Goal: Task Accomplishment & Management: Complete application form

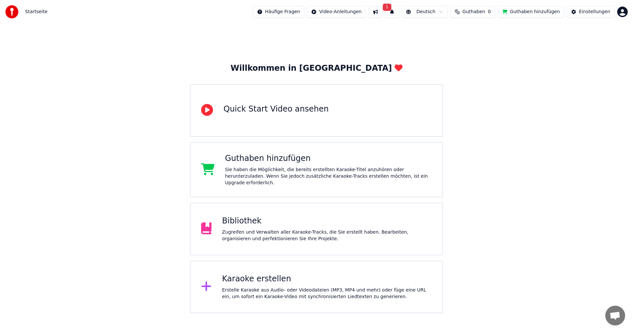
click at [386, 8] on span "1" at bounding box center [386, 7] width 9 height 7
click at [344, 37] on div "Klicken Sie auf die Schaltfläche, um zu aktualisieren" at bounding box center [402, 37] width 120 height 7
click at [465, 33] on button "Aktualisieren" at bounding box center [485, 33] width 41 height 12
click at [528, 12] on button "Guthaben hinzufügen" at bounding box center [530, 12] width 67 height 12
click at [626, 13] on html "Startseite Häufige Fragen Video-Anleitungen Deutsch Guthaben 0 Guthaben hinzufü…" at bounding box center [316, 157] width 633 height 314
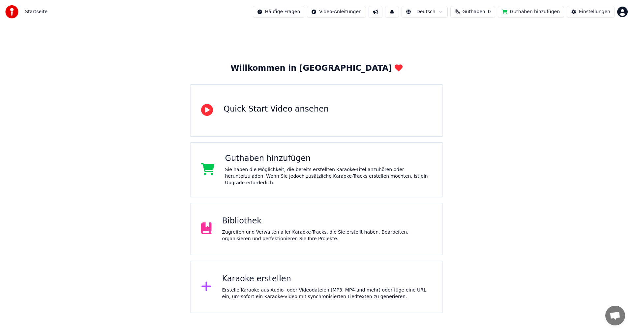
click at [624, 13] on html "Startseite Häufige Fragen Video-Anleitungen Deutsch Guthaben 0 Guthaben hinzufü…" at bounding box center [316, 157] width 633 height 314
click at [248, 227] on html "Startseite Häufige Fragen Video-Anleitungen Deutsch Guthaben 0 Guthaben hinzufü…" at bounding box center [316, 157] width 633 height 314
click at [256, 280] on html "Startseite Häufige Fragen Video-Anleitungen Deutsch Guthaben 0 Guthaben hinzufü…" at bounding box center [316, 157] width 633 height 314
click at [256, 280] on div "Karaoke erstellen" at bounding box center [327, 279] width 210 height 11
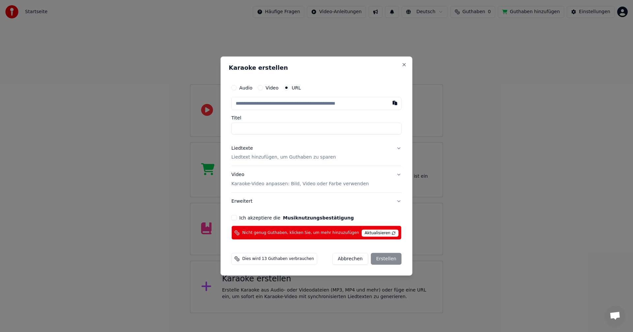
click at [350, 260] on button "Abbrechen" at bounding box center [350, 259] width 36 height 12
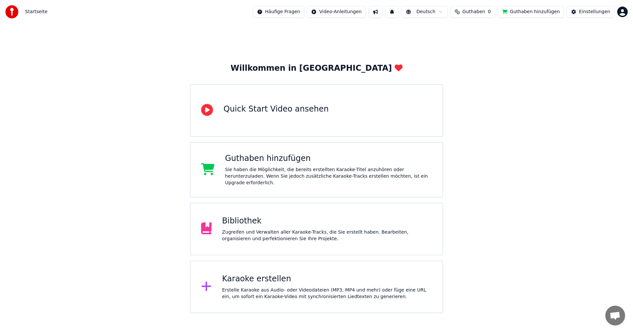
click at [476, 10] on span "Guthaben" at bounding box center [473, 12] width 23 height 7
click at [479, 51] on button "Aktualisieren" at bounding box center [474, 49] width 46 height 12
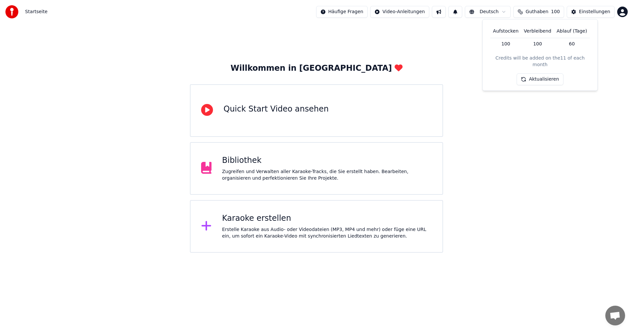
click at [535, 73] on button "Aktualisieren" at bounding box center [539, 79] width 46 height 12
click at [535, 73] on div "Aktualisieren" at bounding box center [539, 79] width 46 height 12
click at [540, 7] on button "Guthaben 100" at bounding box center [538, 12] width 51 height 12
click at [539, 11] on span "Guthaben" at bounding box center [536, 12] width 23 height 7
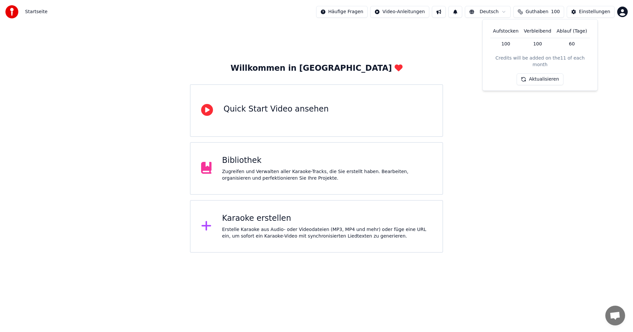
click at [508, 34] on th "Aufstocken" at bounding box center [505, 31] width 31 height 13
click at [508, 43] on td "100" at bounding box center [505, 44] width 31 height 12
click at [623, 10] on html "Startseite Häufige Fragen Video-Anleitungen Deutsch Guthaben 100 Einstellungen …" at bounding box center [316, 126] width 633 height 253
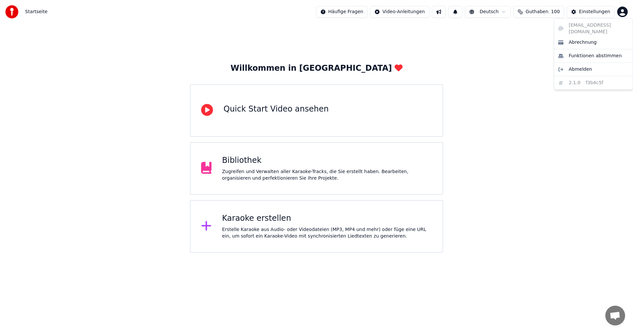
click at [527, 13] on html "Startseite Häufige Fragen Video-Anleitungen Deutsch Guthaben 100 Einstellungen …" at bounding box center [316, 126] width 633 height 253
click at [527, 13] on button "Guthaben 100" at bounding box center [538, 12] width 51 height 12
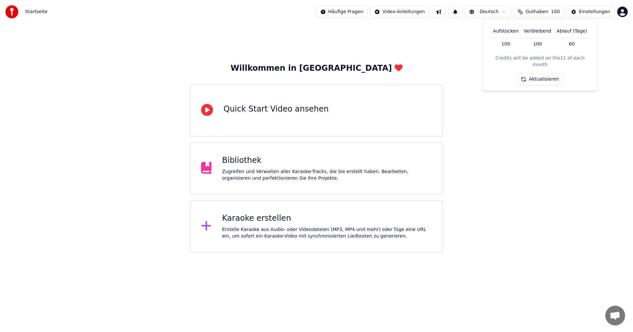
click at [272, 224] on div "Karaoke erstellen" at bounding box center [327, 218] width 210 height 11
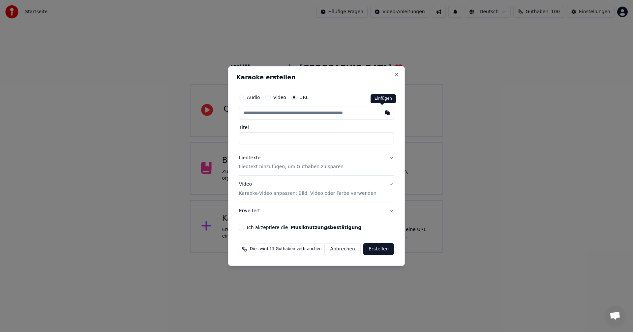
click at [382, 114] on button "button" at bounding box center [387, 113] width 13 height 12
type input "**********"
click at [258, 168] on p "Liedtext hinzufügen, um Guthaben zu sparen" at bounding box center [291, 167] width 104 height 7
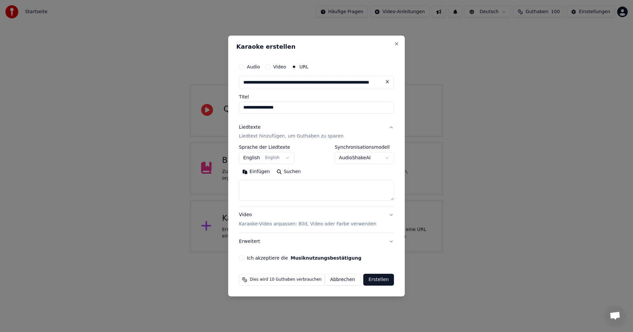
click at [259, 171] on button "Einfügen" at bounding box center [256, 172] width 34 height 11
type textarea "**********"
click at [279, 171] on button "Löschen" at bounding box center [286, 172] width 33 height 11
click at [286, 137] on p "Liedtext hinzufügen, um Guthaben zu sparen" at bounding box center [291, 136] width 104 height 7
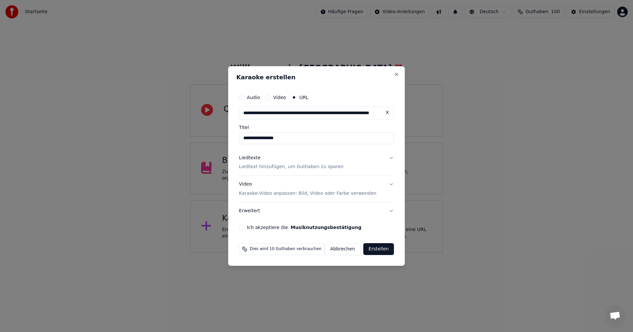
click at [310, 166] on p "Liedtext hinzufügen, um Guthaben zu sparen" at bounding box center [291, 167] width 104 height 7
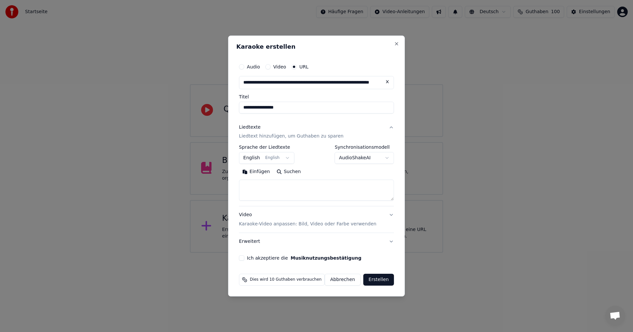
click at [301, 173] on button "Suchen" at bounding box center [288, 172] width 31 height 11
type textarea "**********"
click at [244, 259] on button "Ich akzeptiere die Musiknutzungsbestätigung" at bounding box center [241, 258] width 5 height 5
click at [366, 279] on button "Erstellen" at bounding box center [378, 280] width 31 height 12
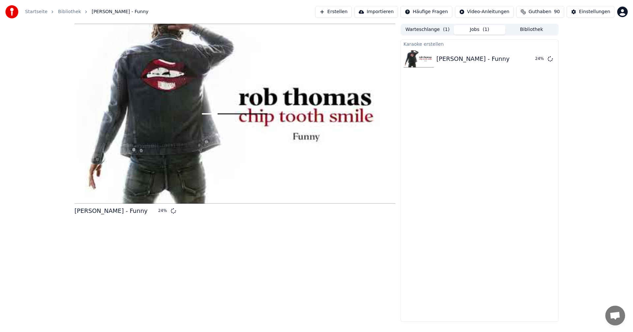
click at [330, 13] on button "Erstellen" at bounding box center [333, 12] width 37 height 12
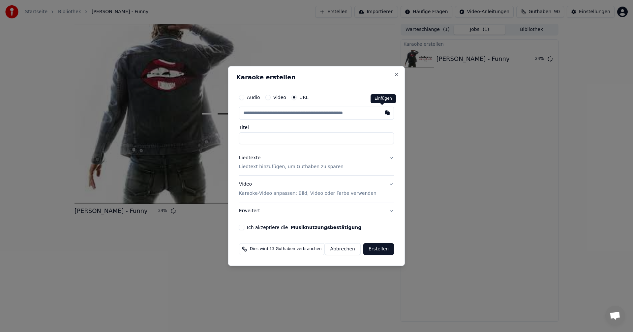
click at [381, 113] on button "button" at bounding box center [387, 113] width 13 height 12
type input "**********"
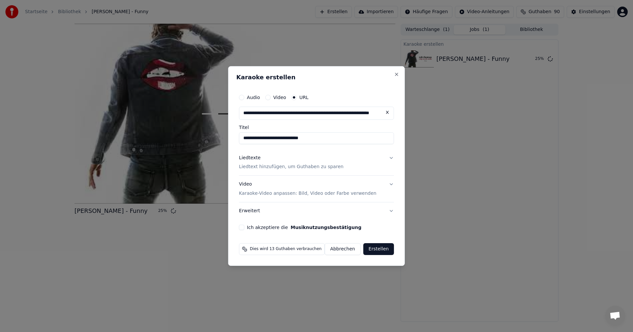
click at [321, 167] on p "Liedtext hinzufügen, um Guthaben zu sparen" at bounding box center [291, 167] width 104 height 7
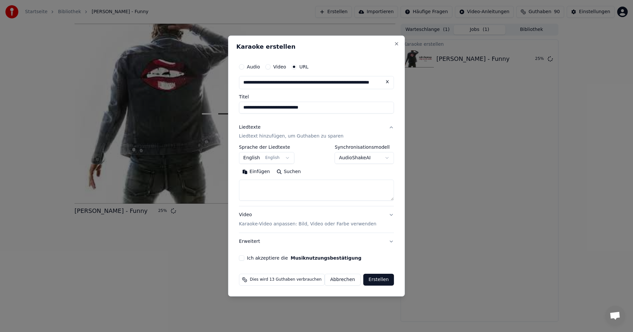
click at [288, 171] on button "Suchen" at bounding box center [288, 172] width 31 height 11
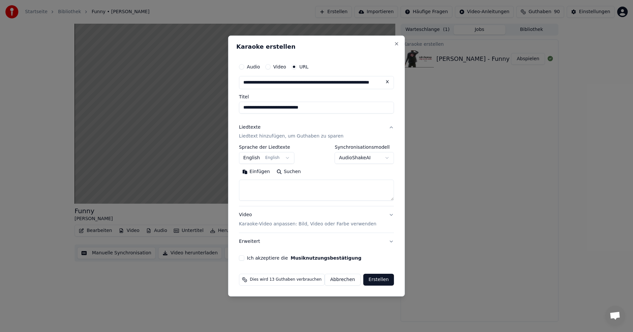
click at [298, 174] on button "Suchen" at bounding box center [288, 172] width 31 height 11
click at [288, 109] on input "**********" at bounding box center [316, 108] width 155 height 12
type input "**********"
click at [294, 171] on button "Suchen" at bounding box center [288, 172] width 31 height 11
type textarea "**********"
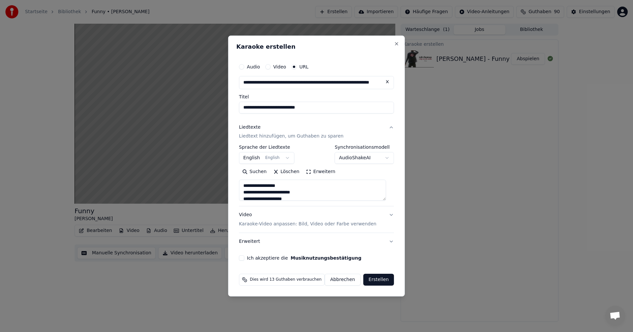
click at [242, 257] on div "**********" at bounding box center [316, 161] width 160 height 206
click at [244, 258] on button "Ich akzeptiere die Musiknutzungsbestätigung" at bounding box center [241, 258] width 5 height 5
click at [367, 281] on button "Erstellen" at bounding box center [378, 280] width 31 height 12
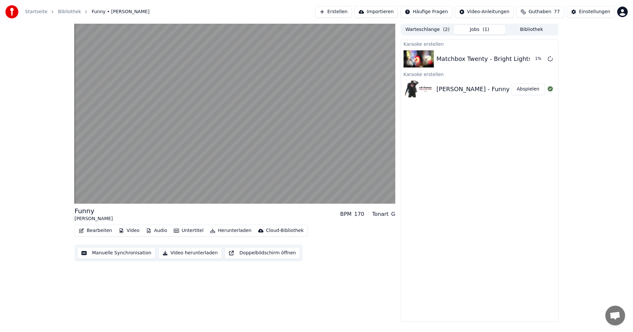
click at [157, 232] on button "Audio" at bounding box center [156, 230] width 26 height 9
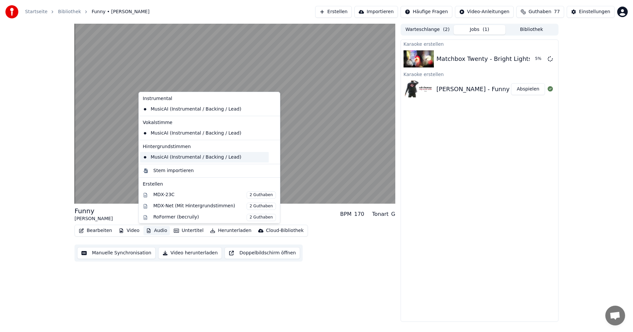
click at [173, 158] on div "MusicAI (Instrumental / Backing / Lead)" at bounding box center [204, 157] width 128 height 11
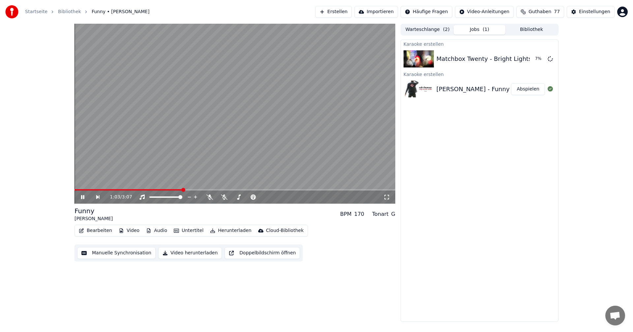
click at [201, 190] on span at bounding box center [234, 189] width 321 height 1
click at [205, 190] on span at bounding box center [234, 189] width 321 height 1
click at [225, 190] on span at bounding box center [234, 189] width 321 height 1
click at [257, 190] on span at bounding box center [234, 189] width 321 height 1
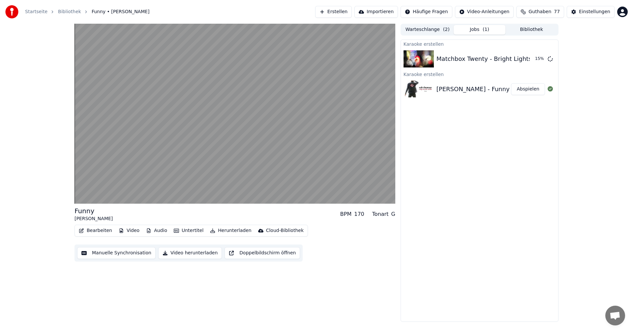
click at [213, 232] on button "Herunterladen" at bounding box center [230, 230] width 46 height 9
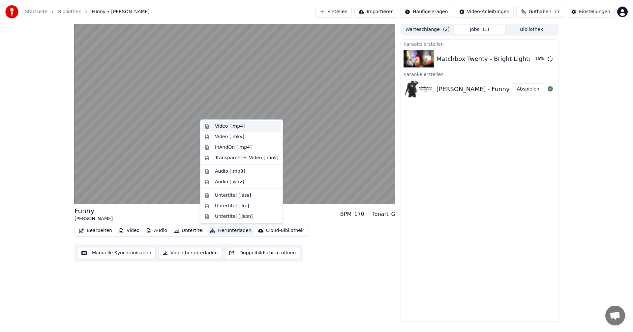
click at [220, 124] on div "Video [.mp4]" at bounding box center [230, 126] width 30 height 7
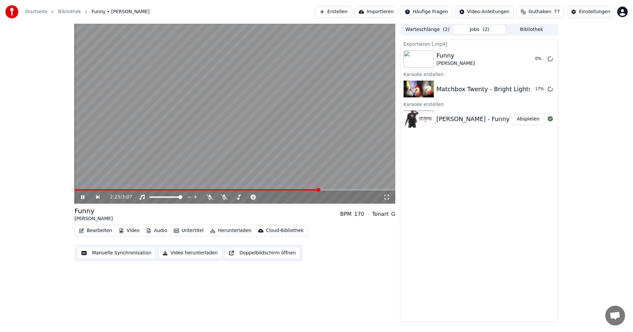
click at [97, 178] on video at bounding box center [234, 114] width 321 height 180
click at [340, 12] on button "Erstellen" at bounding box center [333, 12] width 37 height 12
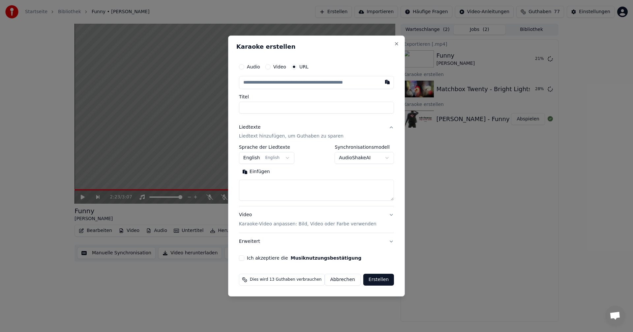
click at [383, 82] on button "button" at bounding box center [387, 82] width 13 height 12
type input "**********"
click at [298, 173] on button "Suchen" at bounding box center [288, 172] width 31 height 11
type textarea "**********"
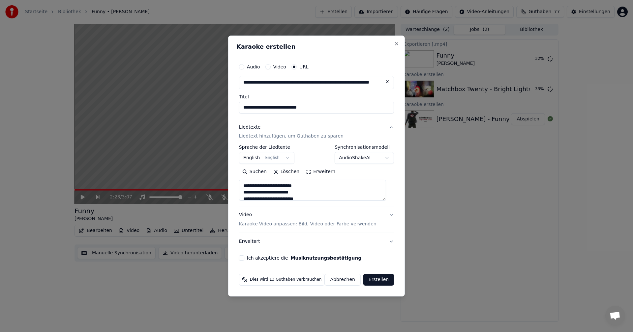
click at [244, 258] on button "Ich akzeptiere die Musiknutzungsbestätigung" at bounding box center [241, 258] width 5 height 5
click at [386, 278] on button "Erstellen" at bounding box center [378, 280] width 31 height 12
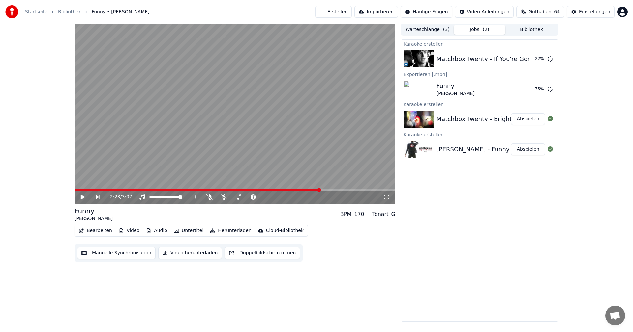
click at [339, 12] on button "Erstellen" at bounding box center [333, 12] width 37 height 12
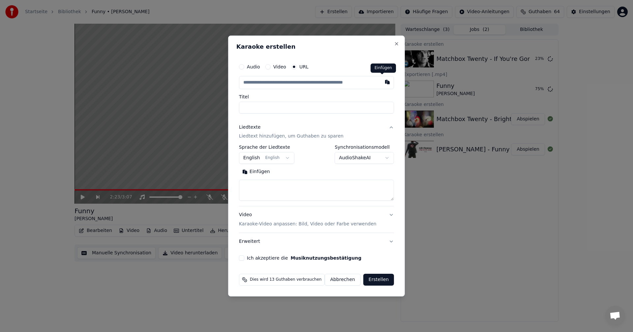
click at [383, 82] on button "button" at bounding box center [387, 82] width 13 height 12
type input "**********"
click at [309, 138] on p "Liedtext hinzufügen, um Guthaben zu sparen" at bounding box center [291, 136] width 104 height 7
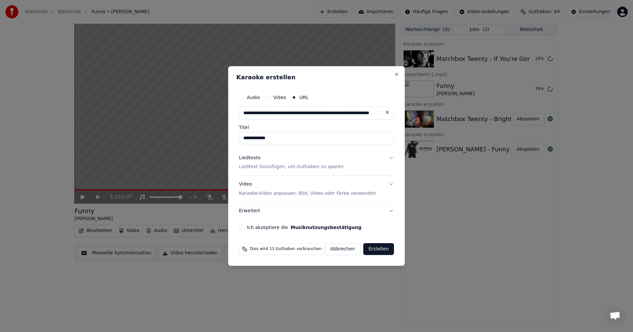
click at [247, 138] on input "**********" at bounding box center [316, 138] width 155 height 12
type input "**********"
click at [284, 167] on p "Liedtext hinzufügen, um Guthaben zu sparen" at bounding box center [291, 167] width 104 height 7
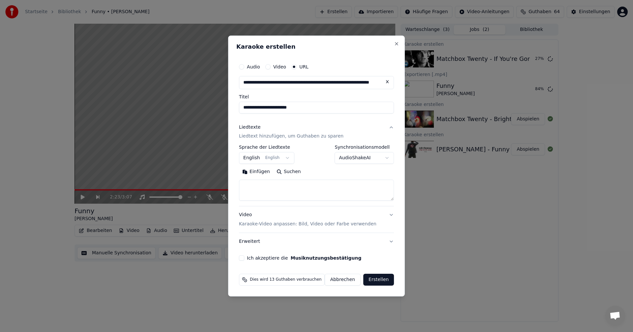
click at [298, 172] on button "Suchen" at bounding box center [288, 172] width 31 height 11
type textarea "**********"
click at [244, 259] on button "Ich akzeptiere die Musiknutzungsbestätigung" at bounding box center [241, 258] width 5 height 5
click at [377, 281] on button "Erstellen" at bounding box center [378, 280] width 31 height 12
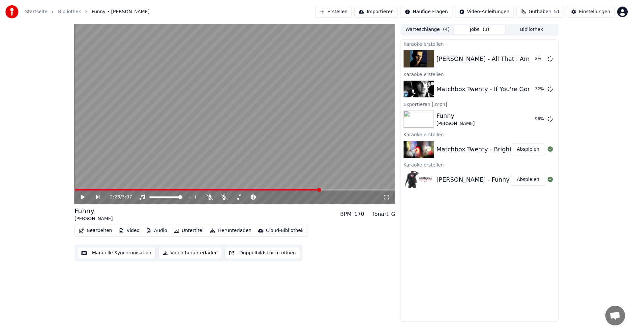
click at [522, 149] on button "Abspielen" at bounding box center [528, 150] width 34 height 12
click at [191, 185] on video at bounding box center [234, 114] width 321 height 180
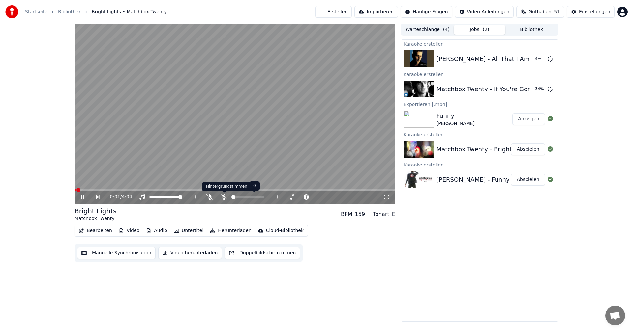
click at [221, 200] on icon at bounding box center [224, 197] width 7 height 5
click at [99, 190] on span at bounding box center [234, 189] width 321 height 1
click at [174, 254] on button "Video herunterladen" at bounding box center [190, 253] width 64 height 12
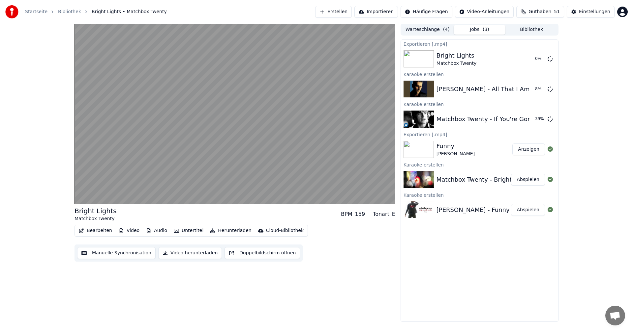
click at [529, 209] on button "Abspielen" at bounding box center [528, 210] width 34 height 12
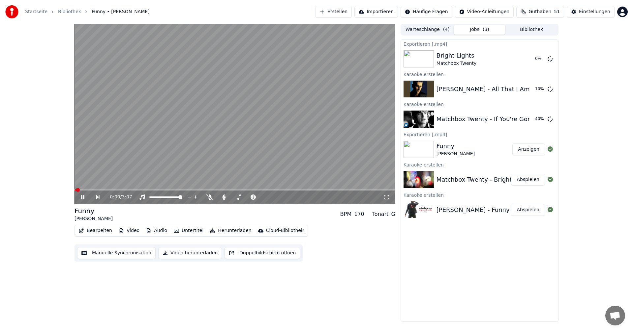
click at [223, 198] on icon at bounding box center [224, 197] width 4 height 5
click at [225, 177] on video at bounding box center [234, 114] width 321 height 180
click at [223, 200] on icon at bounding box center [224, 197] width 7 height 5
click at [344, 14] on button "Erstellen" at bounding box center [333, 12] width 37 height 12
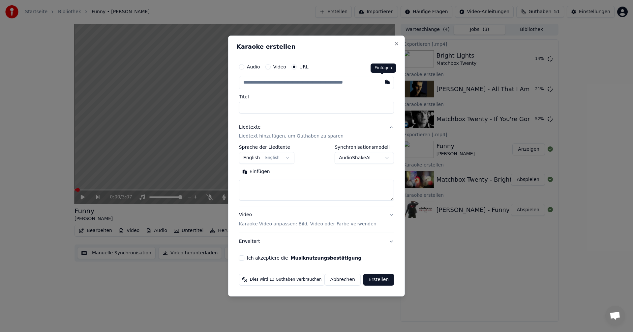
click at [382, 82] on button "button" at bounding box center [387, 82] width 13 height 12
type input "**********"
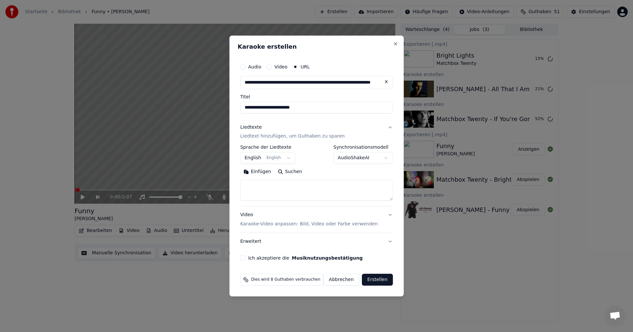
type input "**********"
click at [296, 171] on button "Suchen" at bounding box center [289, 172] width 31 height 11
type textarea "**********"
click at [245, 258] on button "Ich akzeptiere die Musiknutzungsbestätigung" at bounding box center [242, 258] width 5 height 5
click at [372, 280] on button "Erstellen" at bounding box center [377, 280] width 31 height 12
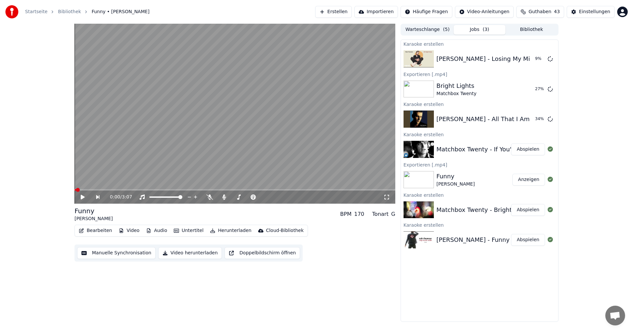
click at [337, 13] on button "Erstellen" at bounding box center [333, 12] width 37 height 12
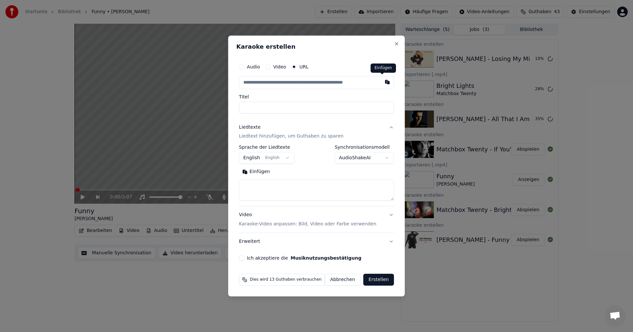
click at [381, 83] on button "button" at bounding box center [387, 82] width 13 height 12
type input "**********"
click at [289, 170] on button "Suchen" at bounding box center [288, 172] width 31 height 11
click at [244, 259] on button "Ich akzeptiere die Musiknutzungsbestätigung" at bounding box center [241, 258] width 5 height 5
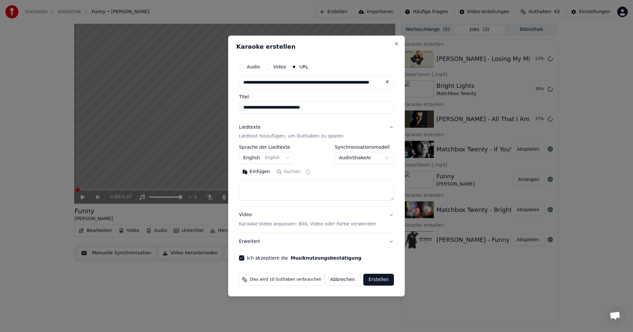
type textarea "**********"
click at [369, 281] on button "Erstellen" at bounding box center [378, 280] width 31 height 12
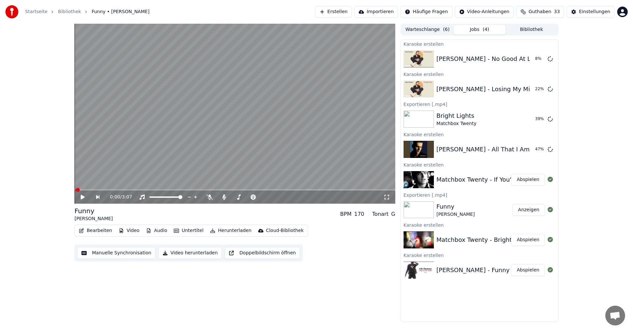
click at [338, 13] on button "Erstellen" at bounding box center [333, 12] width 37 height 12
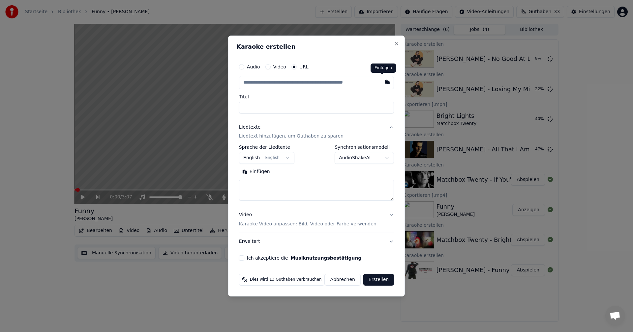
click at [381, 82] on button "button" at bounding box center [387, 82] width 13 height 12
type input "**********"
drag, startPoint x: 290, startPoint y: 171, endPoint x: 288, endPoint y: 188, distance: 17.2
click at [290, 171] on button "Suchen" at bounding box center [288, 172] width 31 height 11
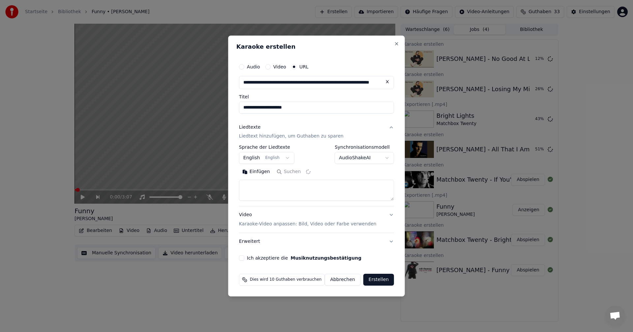
type textarea "**********"
click at [244, 258] on button "Ich akzeptiere die Musiknutzungsbestätigung" at bounding box center [241, 258] width 5 height 5
click at [376, 283] on button "Erstellen" at bounding box center [378, 280] width 31 height 12
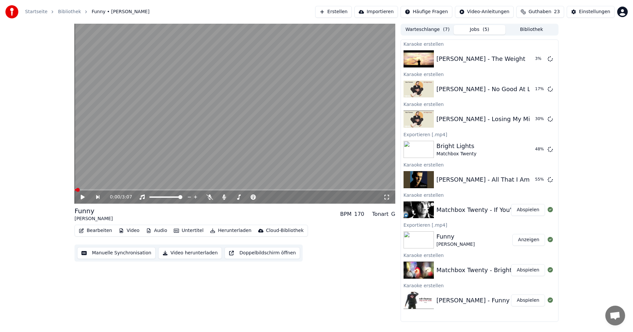
click at [337, 14] on button "Erstellen" at bounding box center [333, 12] width 37 height 12
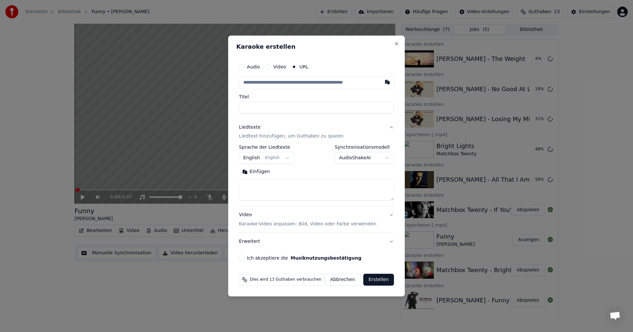
click at [382, 82] on button "button" at bounding box center [387, 82] width 13 height 12
type input "**********"
click at [293, 173] on button "Suchen" at bounding box center [288, 172] width 31 height 11
type textarea "**********"
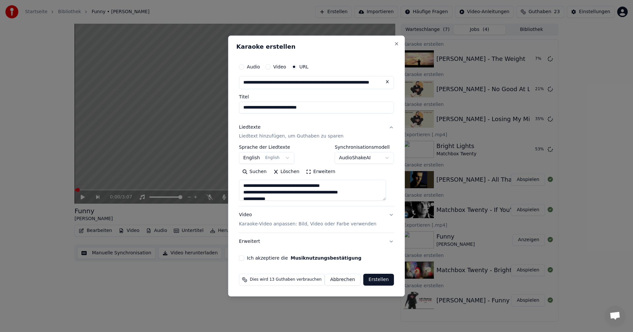
click at [244, 259] on button "Ich akzeptiere die Musiknutzungsbestätigung" at bounding box center [241, 258] width 5 height 5
click at [370, 279] on button "Erstellen" at bounding box center [378, 280] width 31 height 12
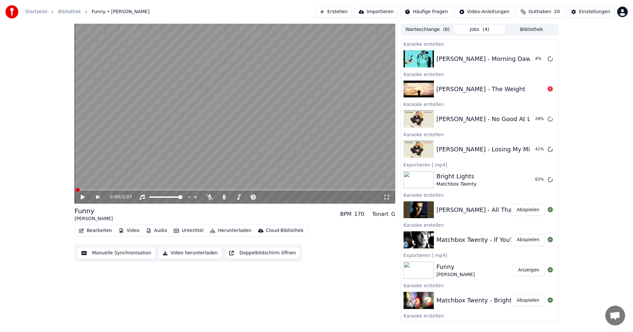
click at [524, 209] on button "Abspielen" at bounding box center [528, 210] width 34 height 12
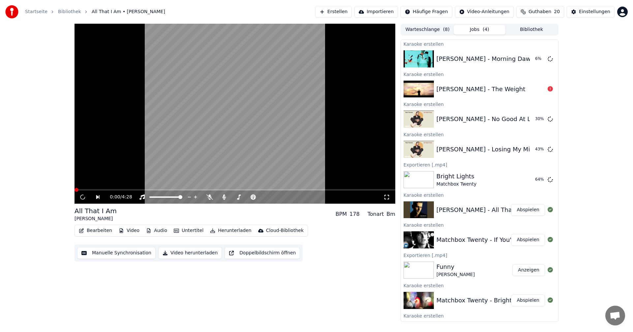
click at [190, 253] on button "Video herunterladen" at bounding box center [190, 253] width 64 height 12
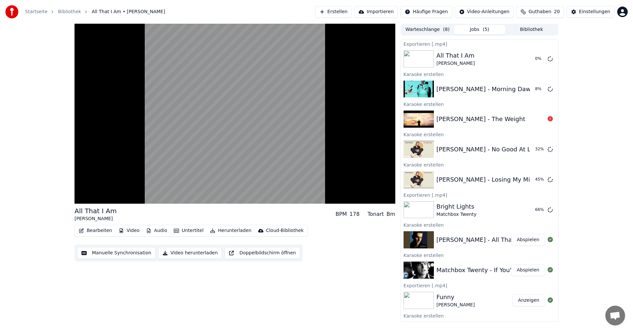
click at [514, 269] on button "Abspielen" at bounding box center [528, 271] width 34 height 12
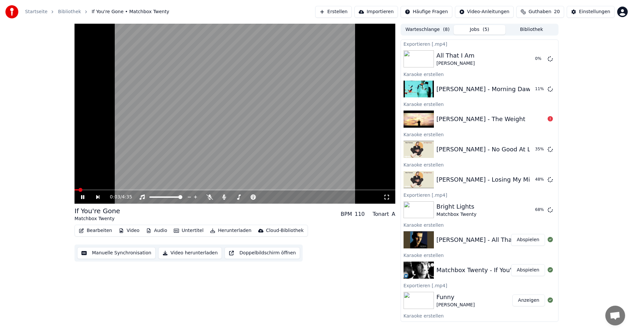
click at [204, 253] on button "Video herunterladen" at bounding box center [190, 253] width 64 height 12
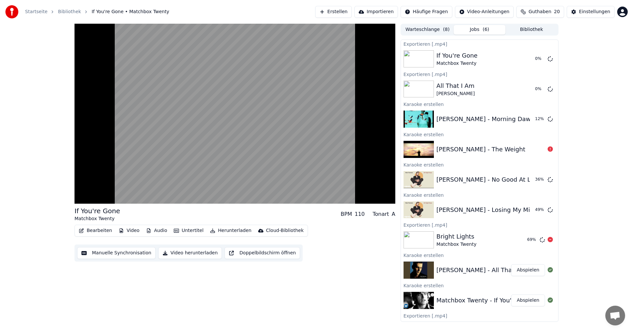
scroll to position [33, 0]
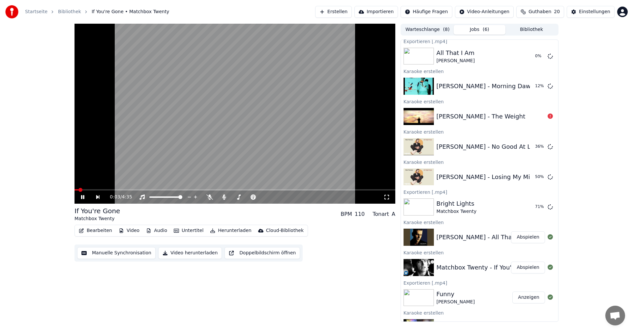
click at [84, 197] on icon at bounding box center [82, 197] width 3 height 4
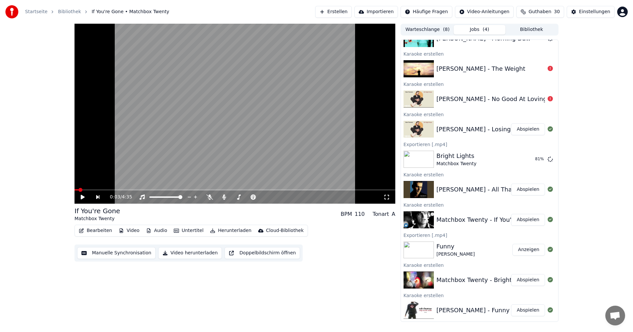
scroll to position [0, 0]
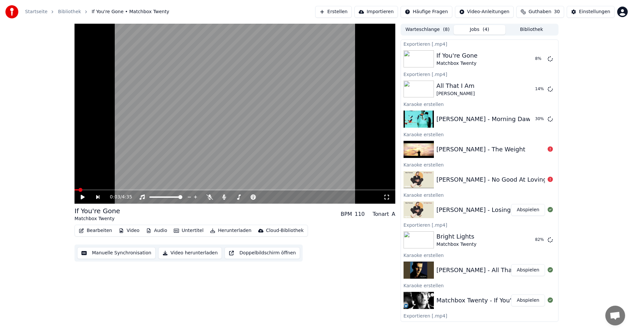
click at [494, 151] on div "[PERSON_NAME] - The Weight" at bounding box center [480, 149] width 89 height 9
click at [521, 210] on button "Abspielen" at bounding box center [528, 210] width 34 height 12
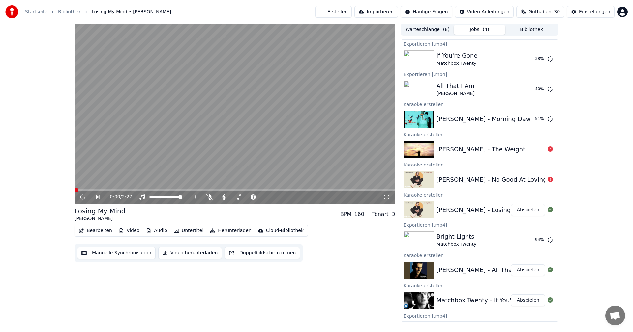
click at [175, 254] on button "Video herunterladen" at bounding box center [190, 253] width 64 height 12
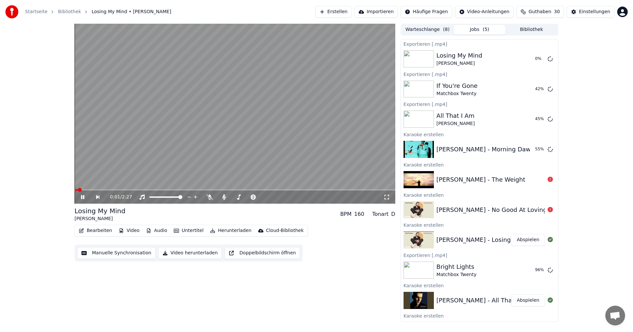
click at [82, 198] on icon at bounding box center [82, 197] width 3 height 4
click at [512, 212] on div "Rob Thomas - No Good At Loving You" at bounding box center [497, 210] width 123 height 9
click at [547, 209] on icon at bounding box center [549, 209] width 5 height 5
click at [531, 211] on div "Rob Thomas - No Good At Loving You" at bounding box center [497, 210] width 123 height 9
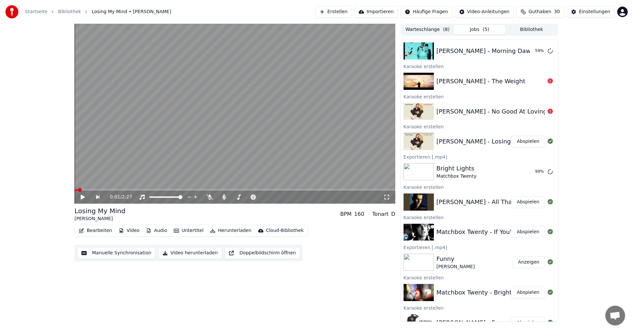
scroll to position [111, 0]
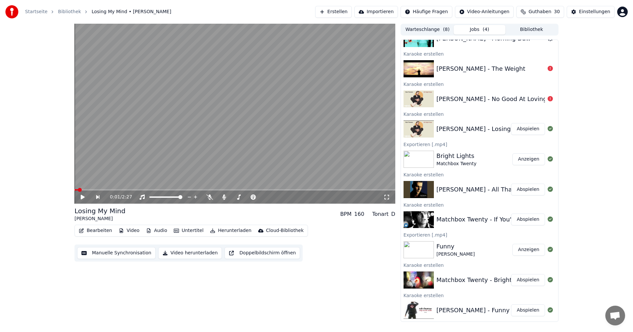
click at [482, 28] on span "( 4 )" at bounding box center [485, 29] width 7 height 7
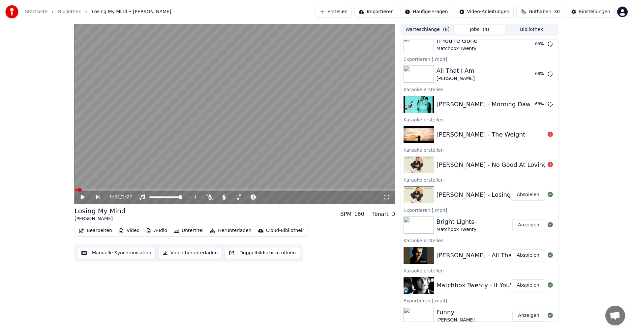
click at [522, 135] on div "[PERSON_NAME] - The Weight" at bounding box center [490, 134] width 108 height 9
click at [547, 135] on icon at bounding box center [549, 134] width 5 height 5
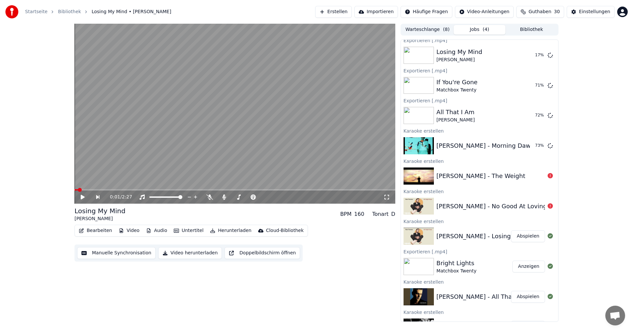
scroll to position [0, 0]
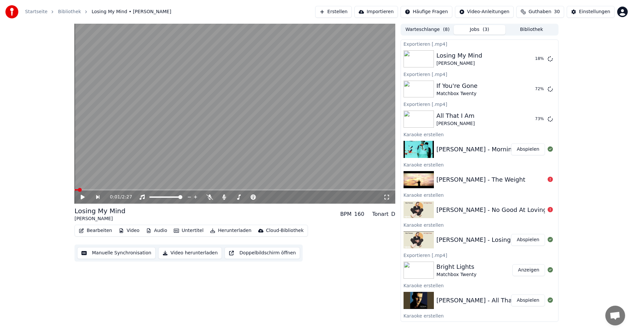
click at [522, 148] on button "Abspielen" at bounding box center [528, 150] width 34 height 12
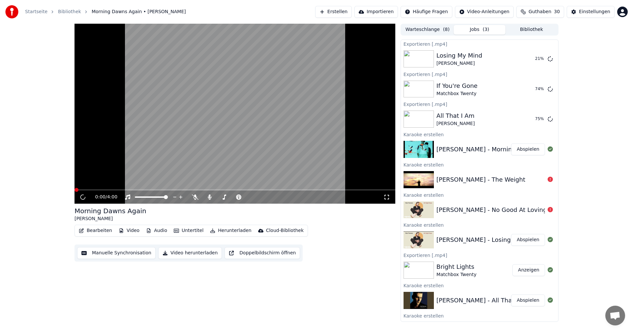
click at [89, 233] on button "Bearbeiten" at bounding box center [95, 230] width 39 height 9
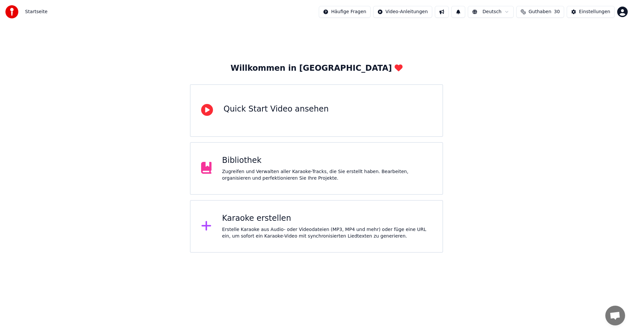
click at [293, 163] on div "Bibliothek" at bounding box center [327, 160] width 210 height 11
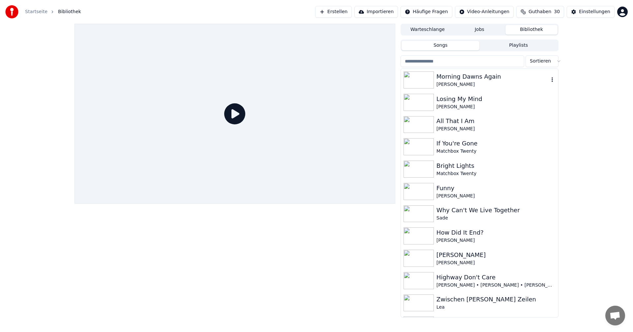
click at [456, 78] on div "Morning Dawns Again" at bounding box center [492, 76] width 112 height 9
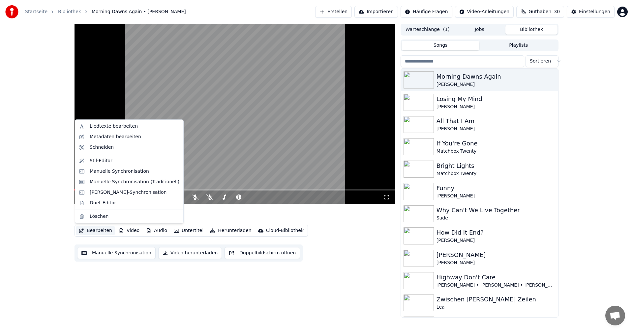
click at [96, 229] on button "Bearbeiten" at bounding box center [95, 230] width 39 height 9
click at [100, 204] on div "Duet-Editor" at bounding box center [103, 203] width 26 height 7
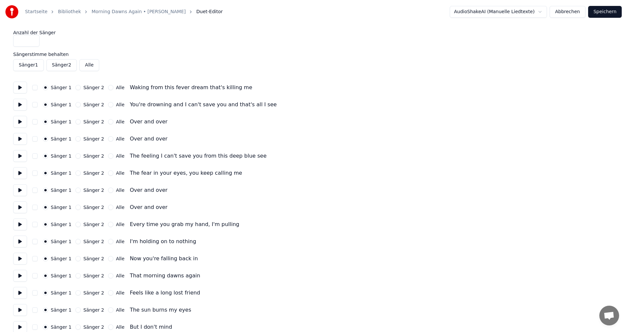
click at [572, 11] on button "Abbrechen" at bounding box center [568, 12] width 36 height 12
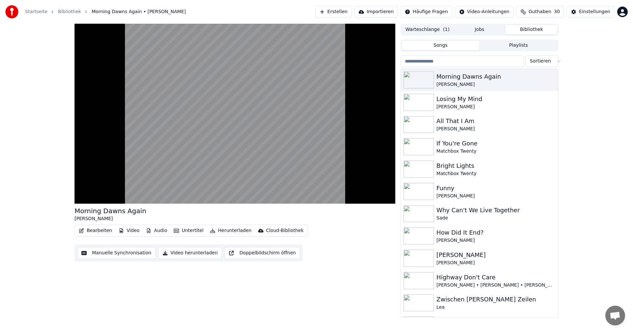
click at [177, 252] on button "Video herunterladen" at bounding box center [190, 253] width 64 height 12
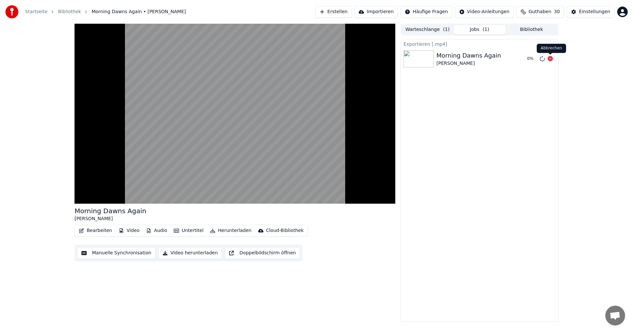
click at [549, 60] on icon at bounding box center [549, 58] width 5 height 5
click at [550, 60] on icon at bounding box center [549, 58] width 5 height 5
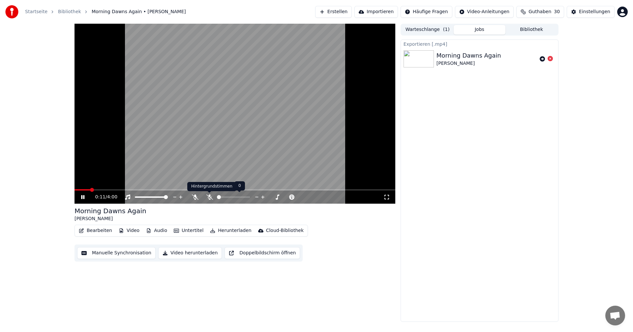
click at [208, 196] on icon at bounding box center [209, 197] width 7 height 5
click at [197, 253] on button "Video herunterladen" at bounding box center [190, 253] width 64 height 12
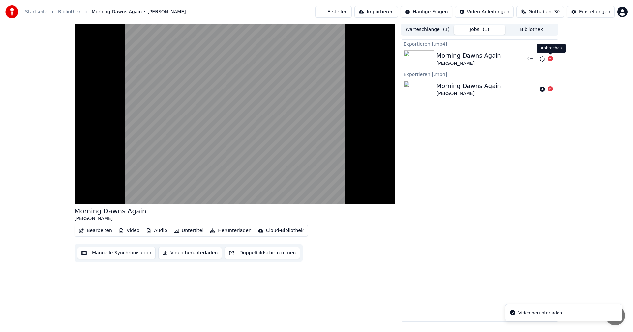
click at [550, 59] on icon at bounding box center [549, 58] width 5 height 5
click at [550, 91] on icon at bounding box center [549, 88] width 5 height 5
click at [549, 89] on icon at bounding box center [549, 88] width 5 height 5
click at [549, 58] on icon at bounding box center [549, 58] width 5 height 5
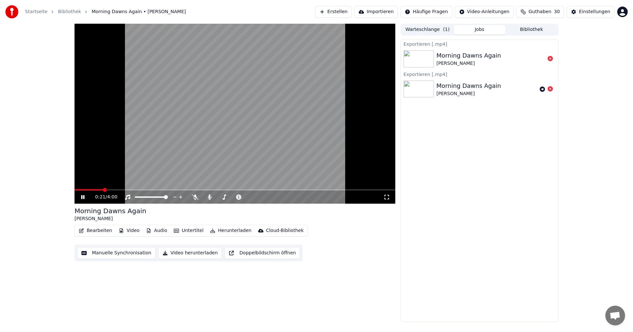
click at [202, 255] on button "Video herunterladen" at bounding box center [190, 253] width 64 height 12
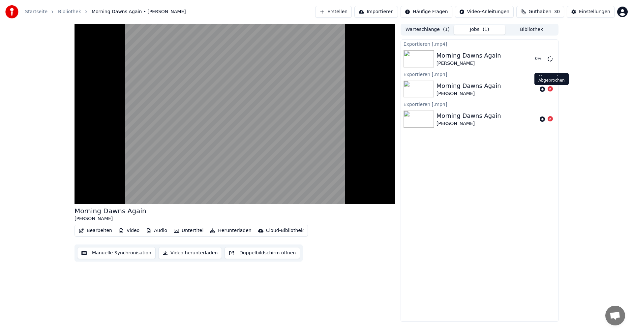
click at [549, 89] on icon at bounding box center [549, 88] width 5 height 5
click at [549, 119] on icon at bounding box center [549, 118] width 5 height 5
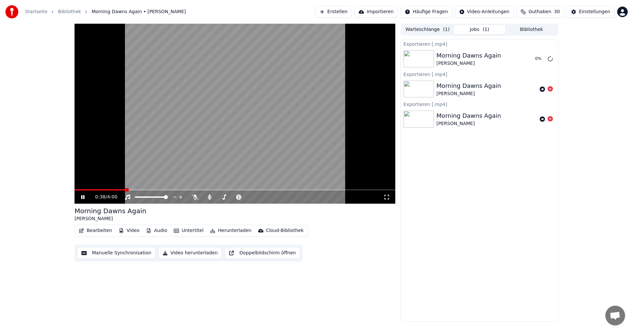
click at [71, 11] on link "Bibliothek" at bounding box center [69, 12] width 23 height 7
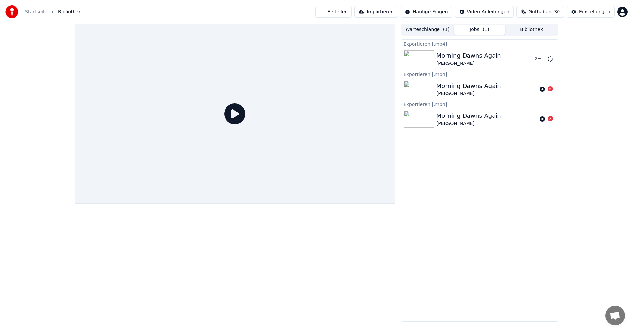
click at [74, 14] on span "Bibliothek" at bounding box center [69, 12] width 23 height 7
click at [546, 29] on button "Bibliothek" at bounding box center [531, 30] width 52 height 10
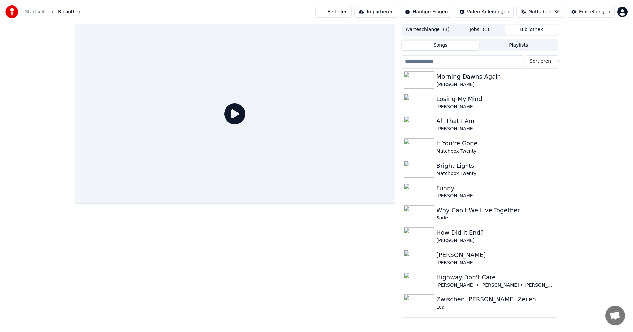
click at [542, 30] on button "Bibliothek" at bounding box center [531, 30] width 52 height 10
click at [465, 99] on div "Losing My Mind" at bounding box center [492, 99] width 112 height 9
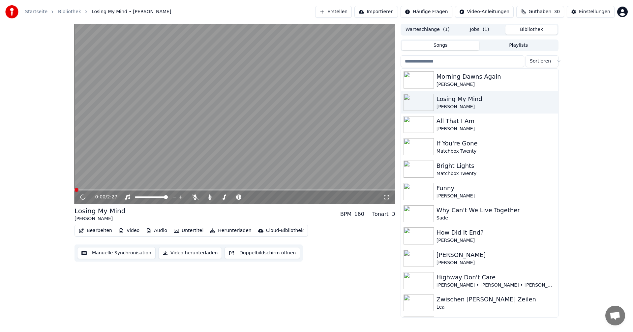
click at [190, 254] on button "Video herunterladen" at bounding box center [190, 253] width 64 height 12
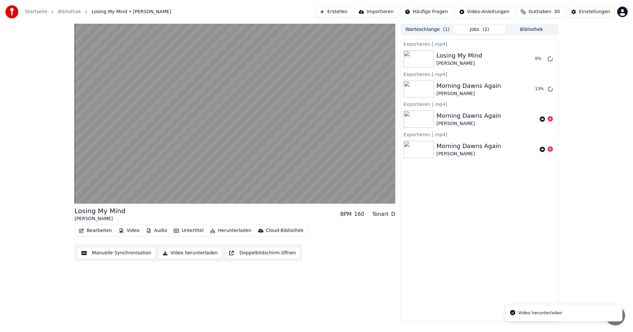
click at [528, 27] on button "Bibliothek" at bounding box center [531, 30] width 52 height 10
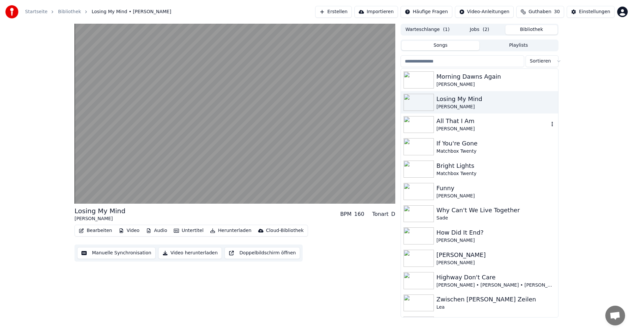
click at [473, 122] on div "All That I Am" at bounding box center [492, 121] width 112 height 9
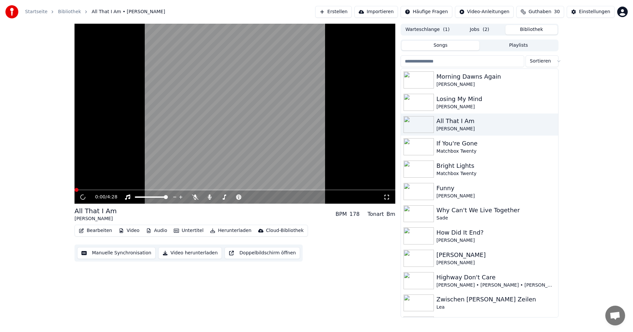
click at [188, 253] on button "Video herunterladen" at bounding box center [190, 253] width 64 height 12
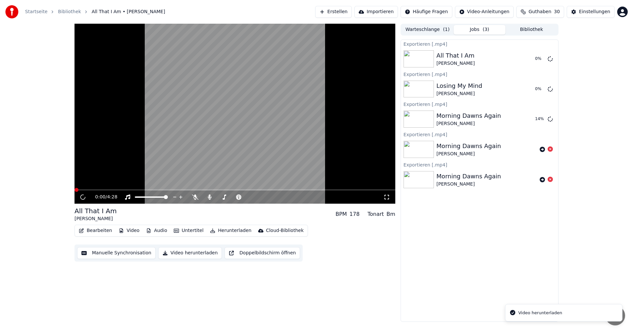
click at [535, 30] on button "Bibliothek" at bounding box center [531, 30] width 52 height 10
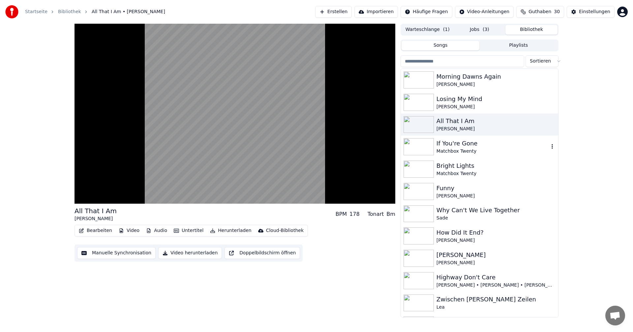
click at [464, 146] on div "If You're Gone" at bounding box center [492, 143] width 112 height 9
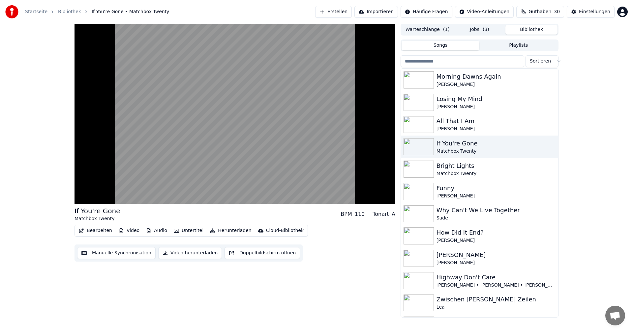
click at [193, 252] on button "Video herunterladen" at bounding box center [190, 253] width 64 height 12
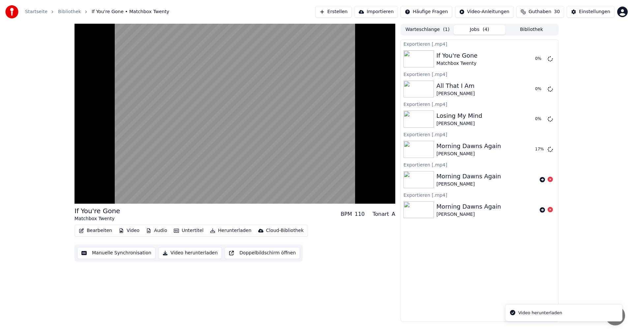
click at [538, 28] on button "Bibliothek" at bounding box center [531, 30] width 52 height 10
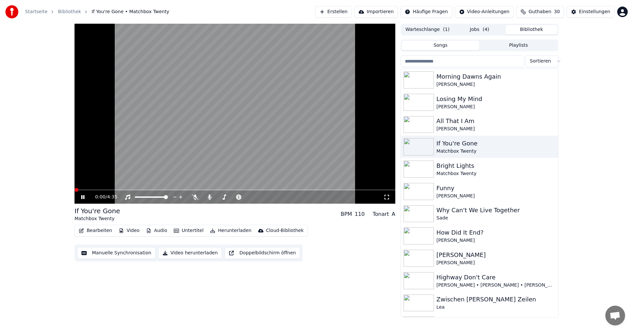
click at [84, 200] on icon at bounding box center [87, 197] width 15 height 5
click at [333, 9] on button "Erstellen" at bounding box center [333, 12] width 37 height 12
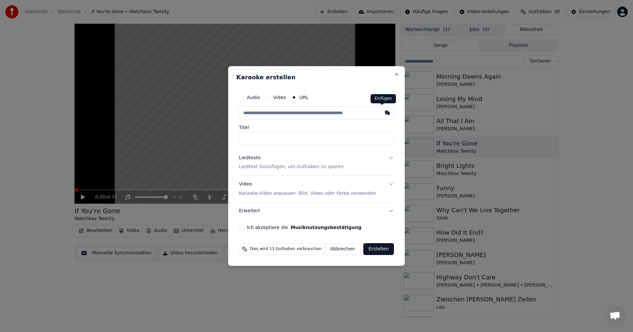
drag, startPoint x: 384, startPoint y: 112, endPoint x: 348, endPoint y: 148, distance: 51.0
click at [384, 112] on button "button" at bounding box center [387, 113] width 13 height 12
type input "**********"
click at [277, 167] on p "Liedtext hinzufügen, um Guthaben zu sparen" at bounding box center [291, 167] width 104 height 7
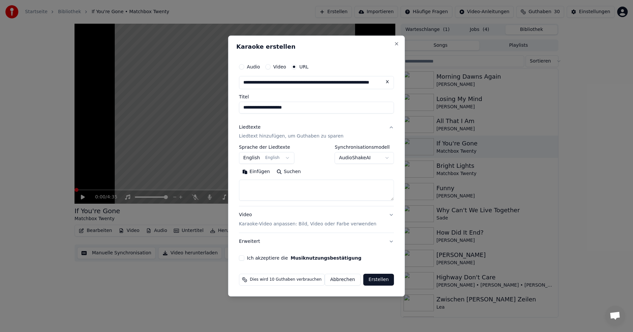
click at [288, 171] on button "Suchen" at bounding box center [288, 172] width 31 height 11
type textarea "**********"
click at [243, 258] on button "Ich akzeptiere die Musiknutzungsbestätigung" at bounding box center [241, 258] width 5 height 5
click at [367, 280] on button "Erstellen" at bounding box center [378, 280] width 31 height 12
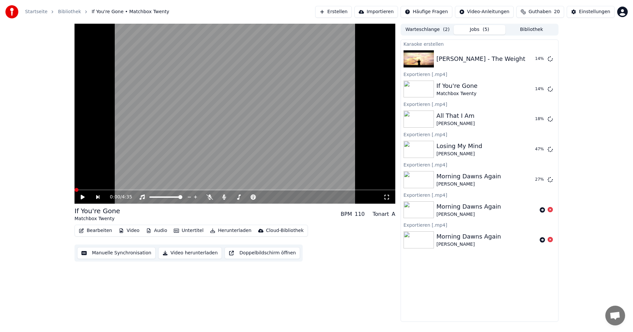
click at [341, 12] on button "Erstellen" at bounding box center [333, 12] width 37 height 12
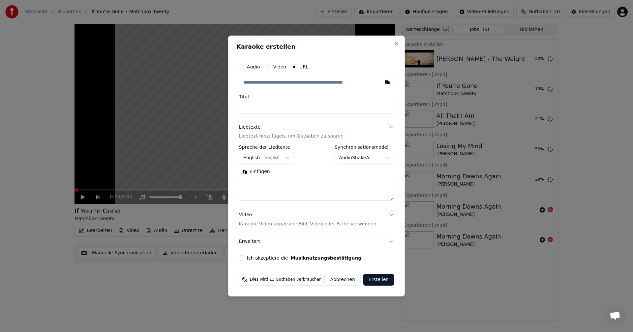
click at [381, 83] on button "button" at bounding box center [387, 82] width 13 height 12
type input "**********"
click at [291, 172] on button "Suchen" at bounding box center [288, 172] width 31 height 11
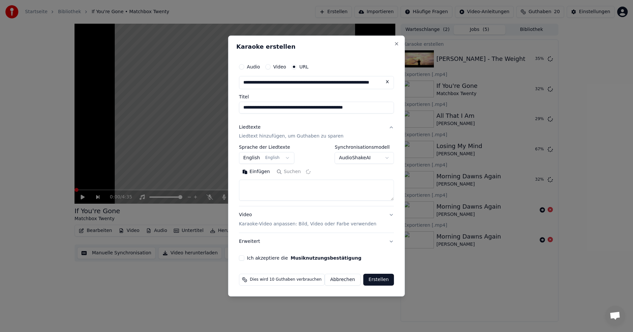
type textarea "**********"
click at [244, 261] on button "Ich akzeptiere die Musiknutzungsbestätigung" at bounding box center [241, 258] width 5 height 5
click at [379, 282] on button "Erstellen" at bounding box center [378, 280] width 31 height 12
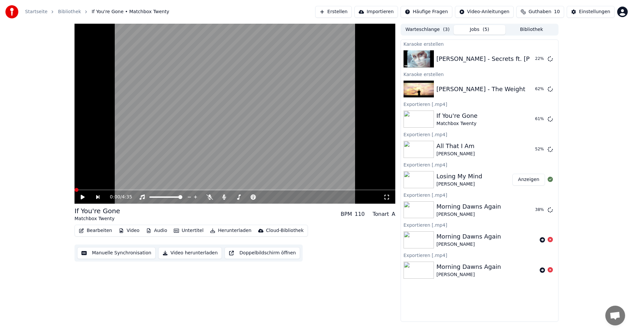
click at [462, 182] on div "[PERSON_NAME]" at bounding box center [459, 184] width 46 height 7
click at [341, 12] on button "Erstellen" at bounding box center [333, 12] width 37 height 12
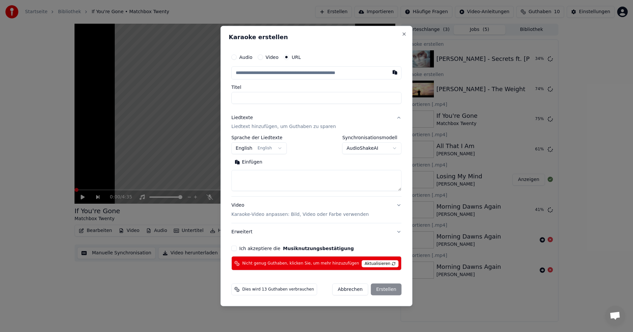
click at [388, 73] on button "button" at bounding box center [394, 72] width 13 height 12
type input "**********"
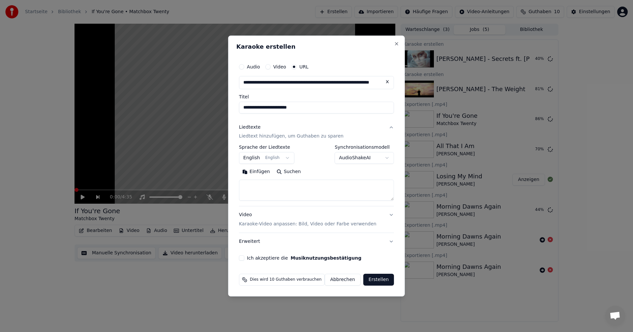
type input "**********"
click at [373, 79] on input "**********" at bounding box center [316, 82] width 155 height 13
click at [381, 81] on button at bounding box center [387, 82] width 13 height 12
click at [382, 84] on button "button" at bounding box center [387, 82] width 13 height 12
type input "**********"
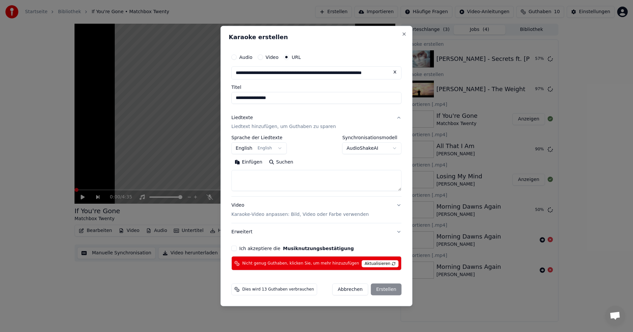
click at [285, 95] on input "**********" at bounding box center [316, 98] width 170 height 12
type input "**********"
click at [287, 163] on button "Suchen" at bounding box center [281, 162] width 31 height 11
type textarea "**********"
click at [237, 247] on button "Ich akzeptiere die Musiknutzungsbestätigung" at bounding box center [233, 248] width 5 height 5
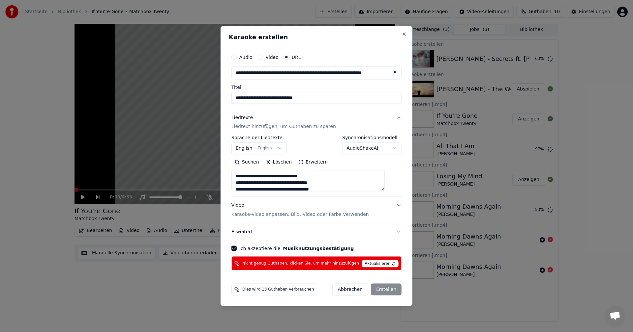
click at [377, 291] on div "Abbrechen Erstellen" at bounding box center [367, 290] width 70 height 12
click at [377, 290] on div "Abbrechen Erstellen" at bounding box center [367, 290] width 70 height 12
select select
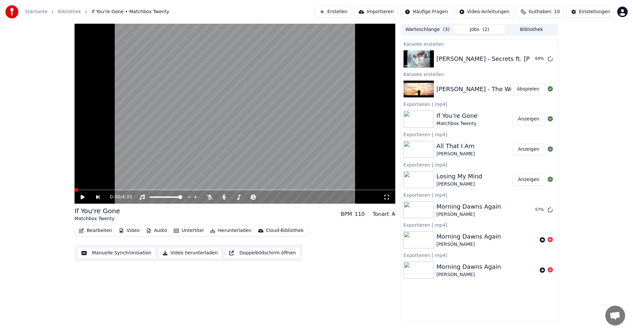
click at [458, 90] on div "[PERSON_NAME] - The Weight" at bounding box center [480, 89] width 89 height 9
click at [528, 89] on button "Abspielen" at bounding box center [528, 89] width 34 height 12
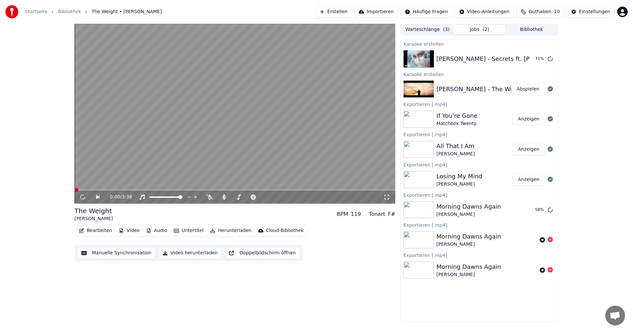
click at [174, 257] on button "Video herunterladen" at bounding box center [190, 253] width 64 height 12
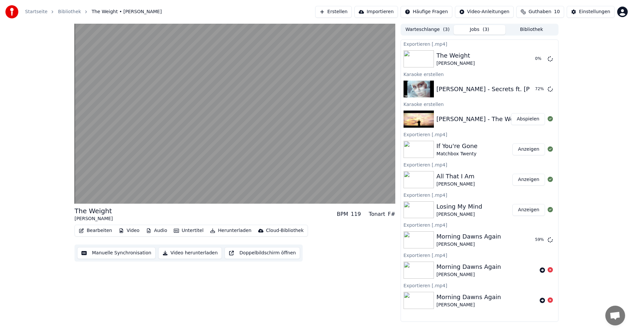
click at [174, 256] on button "Video herunterladen" at bounding box center [190, 253] width 64 height 12
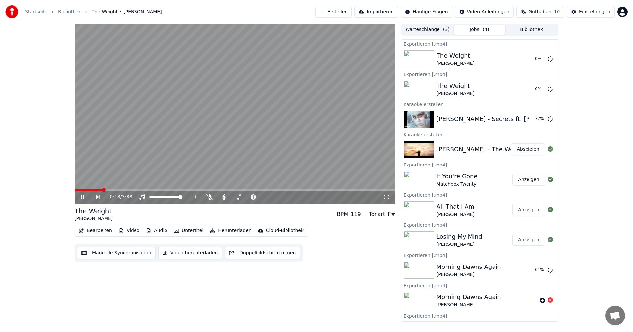
drag, startPoint x: 82, startPoint y: 199, endPoint x: 238, endPoint y: 182, distance: 156.5
click at [83, 199] on icon at bounding box center [87, 197] width 15 height 5
click at [547, 58] on icon at bounding box center [549, 58] width 5 height 5
click at [495, 117] on div "[PERSON_NAME] - Secrets ft. [PERSON_NAME], [PERSON_NAME]" at bounding box center [530, 119] width 189 height 9
click at [515, 120] on button "Abspielen" at bounding box center [528, 119] width 34 height 12
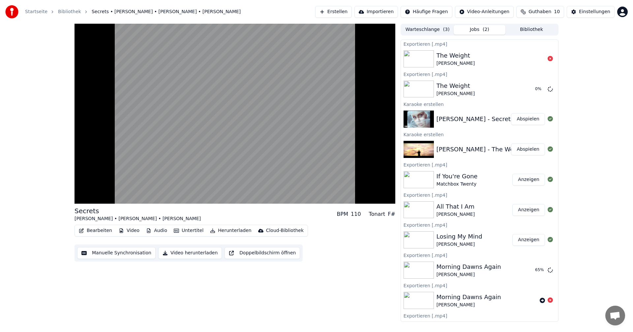
click at [185, 253] on button "Video herunterladen" at bounding box center [190, 253] width 64 height 12
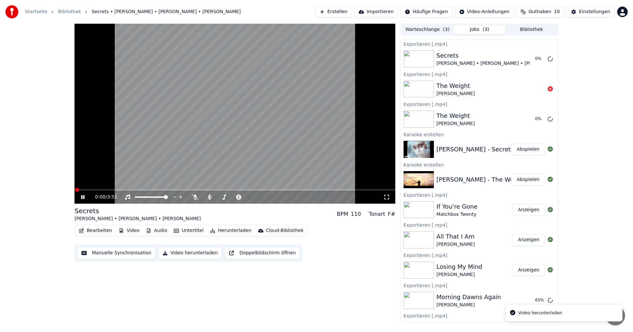
click at [83, 200] on icon at bounding box center [87, 197] width 15 height 5
click at [82, 197] on icon at bounding box center [82, 197] width 3 height 4
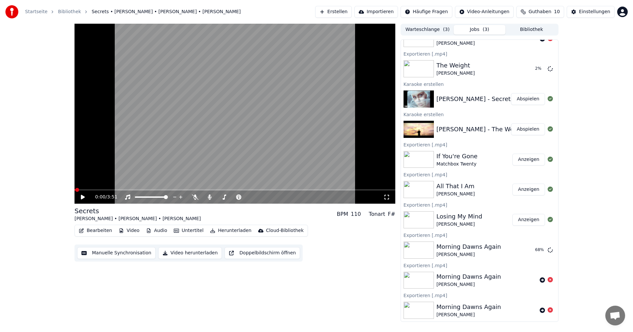
click at [535, 29] on button "Bibliothek" at bounding box center [531, 30] width 52 height 10
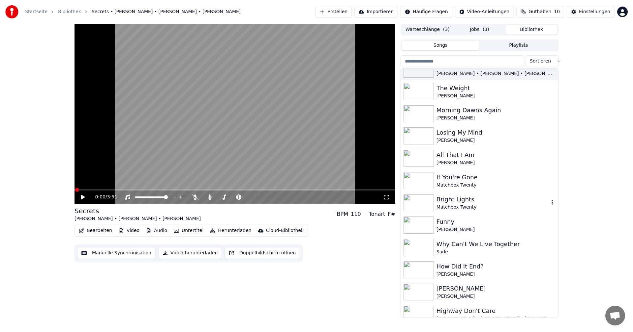
scroll to position [0, 0]
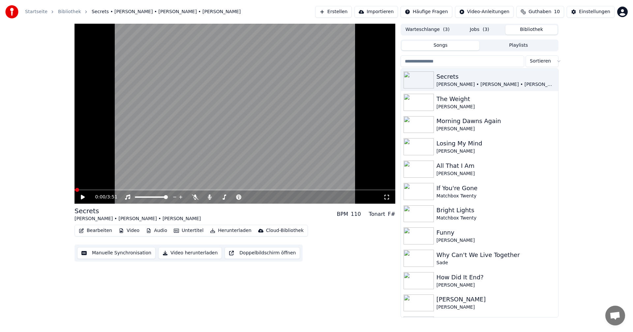
click at [526, 11] on button "Guthaben 10" at bounding box center [540, 12] width 48 height 12
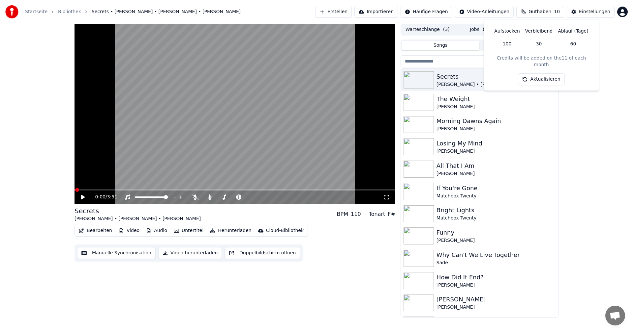
click at [514, 44] on td "100" at bounding box center [506, 44] width 31 height 12
click at [546, 73] on button "Aktualisieren" at bounding box center [541, 79] width 46 height 12
click at [581, 13] on div "Einstellungen" at bounding box center [594, 12] width 31 height 7
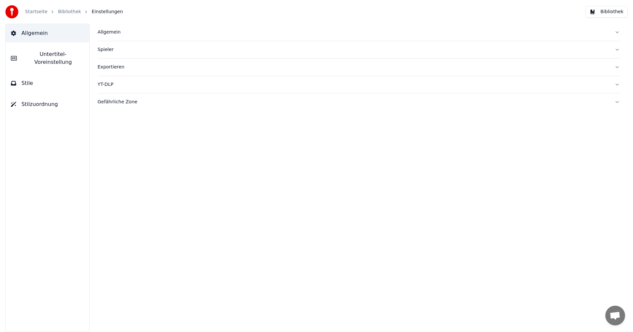
click at [41, 10] on link "Startseite" at bounding box center [36, 12] width 22 height 7
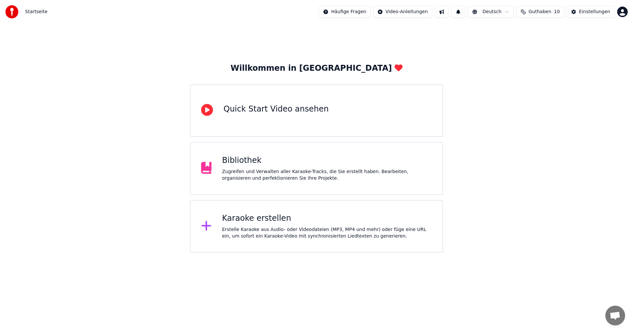
click at [540, 13] on span "Guthaben" at bounding box center [539, 12] width 23 height 7
click at [622, 16] on html "Startseite Häufige Fragen Video-Anleitungen Deutsch Guthaben 10 Einstellungen W…" at bounding box center [316, 126] width 633 height 253
click at [576, 39] on span "Abrechnung" at bounding box center [582, 42] width 28 height 7
click at [544, 15] on button "Guthaben 10" at bounding box center [540, 12] width 48 height 12
click at [535, 73] on button "Aktualisieren" at bounding box center [541, 79] width 46 height 12
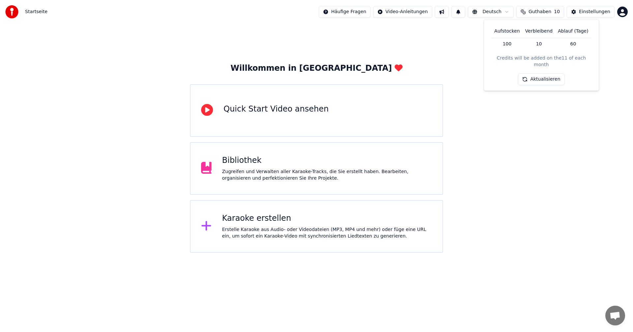
click at [535, 73] on button "Aktualisieren" at bounding box center [541, 79] width 46 height 12
click at [275, 168] on div "Bibliothek Zugreifen und Verwalten aller Karaoke-Tracks, die Sie erstellt haben…" at bounding box center [327, 168] width 210 height 26
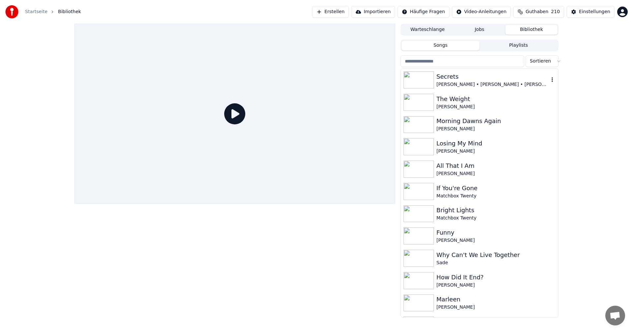
click at [449, 83] on div "[PERSON_NAME] • [PERSON_NAME] • [PERSON_NAME]" at bounding box center [492, 84] width 112 height 7
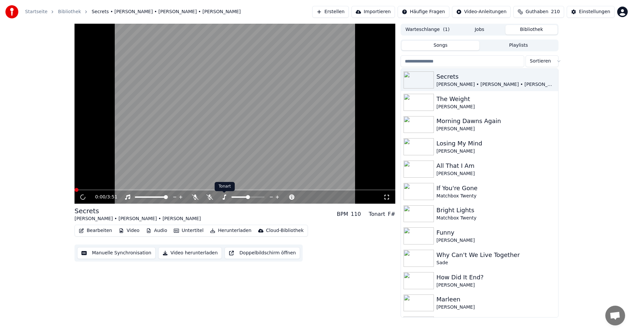
click at [209, 199] on icon at bounding box center [209, 197] width 7 height 5
click at [188, 252] on button "Video herunterladen" at bounding box center [190, 253] width 64 height 12
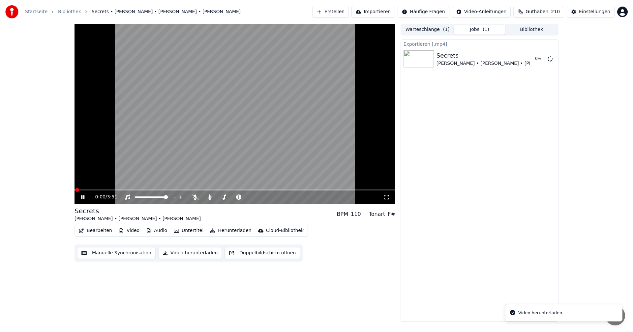
click at [524, 27] on button "Bibliothek" at bounding box center [531, 30] width 52 height 10
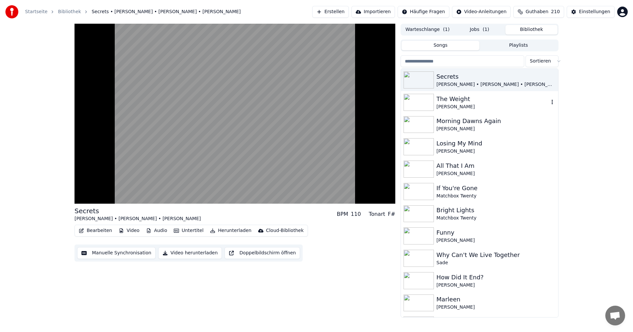
click at [475, 103] on div "The Weight" at bounding box center [492, 99] width 112 height 9
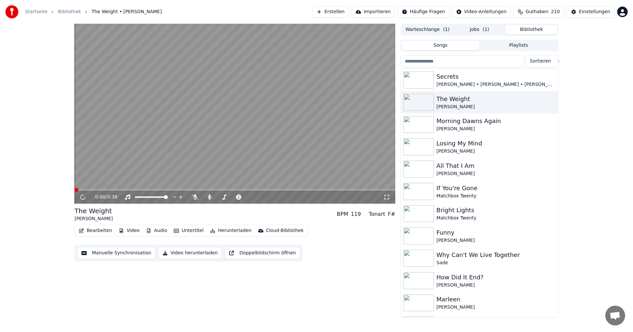
click at [181, 255] on button "Video herunterladen" at bounding box center [190, 253] width 64 height 12
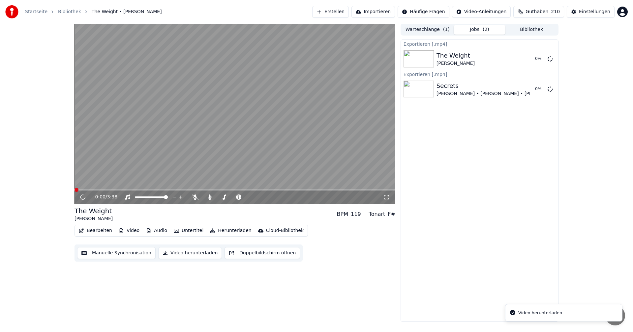
click at [526, 29] on button "Bibliothek" at bounding box center [531, 30] width 52 height 10
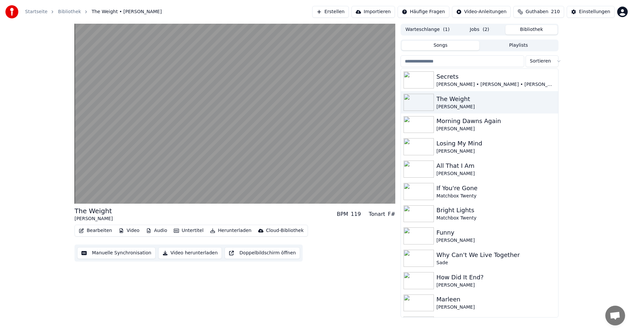
click at [334, 13] on button "Erstellen" at bounding box center [330, 12] width 37 height 12
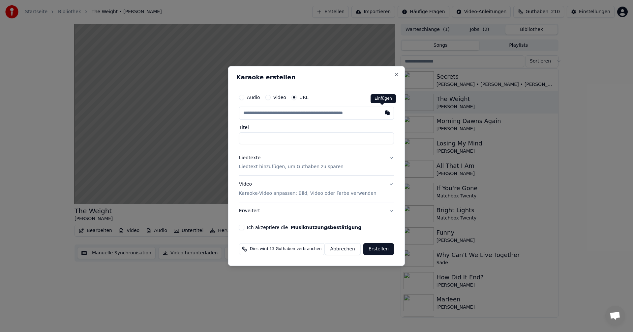
click at [381, 111] on button "button" at bounding box center [387, 113] width 13 height 12
type input "**********"
click at [245, 138] on input "**********" at bounding box center [316, 138] width 155 height 12
drag, startPoint x: 245, startPoint y: 139, endPoint x: 254, endPoint y: 126, distance: 15.4
click at [245, 139] on input "**********" at bounding box center [316, 138] width 155 height 12
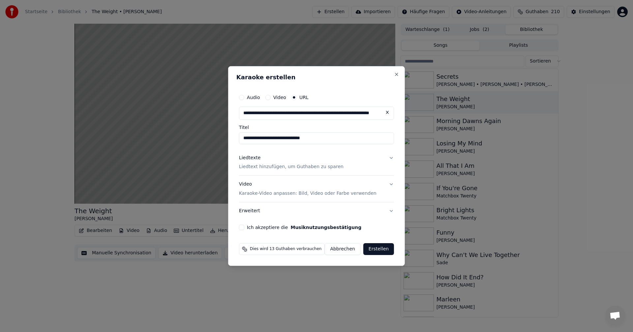
type input "**********"
click at [278, 169] on p "Liedtext hinzufügen, um Guthaben zu sparen" at bounding box center [291, 167] width 104 height 7
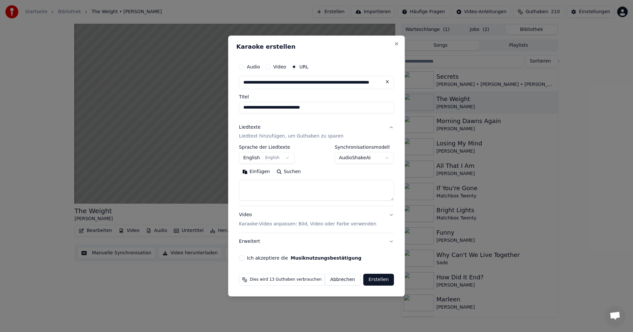
click at [289, 172] on button "Suchen" at bounding box center [288, 172] width 31 height 11
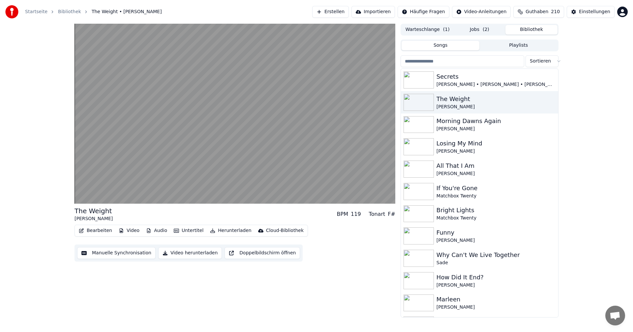
click at [475, 29] on button "Jobs ( 2 )" at bounding box center [479, 30] width 52 height 10
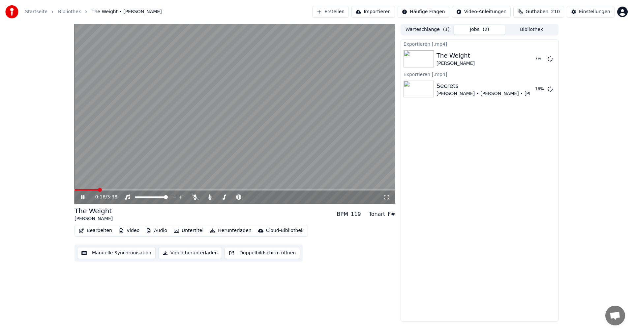
click at [85, 197] on icon at bounding box center [87, 197] width 15 height 5
click at [340, 14] on button "Erstellen" at bounding box center [330, 12] width 37 height 12
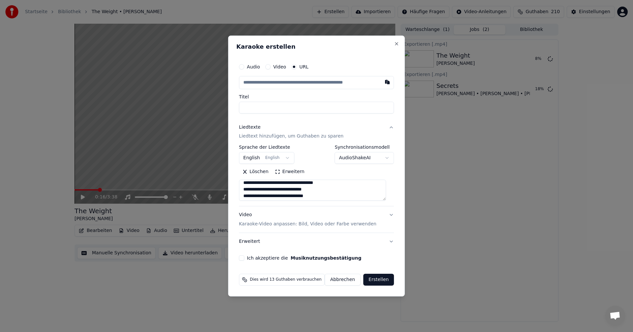
scroll to position [53, 0]
click at [244, 260] on button "Ich akzeptiere die Musiknutzungsbestätigung" at bounding box center [241, 258] width 5 height 5
click at [374, 281] on button "Erstellen" at bounding box center [378, 280] width 31 height 12
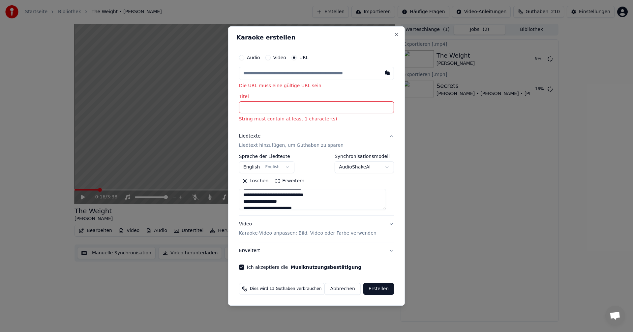
click at [381, 287] on button "Erstellen" at bounding box center [378, 289] width 31 height 12
click at [263, 108] on input "Titel" at bounding box center [316, 108] width 155 height 12
click at [381, 71] on button "button" at bounding box center [387, 73] width 13 height 12
type input "**********"
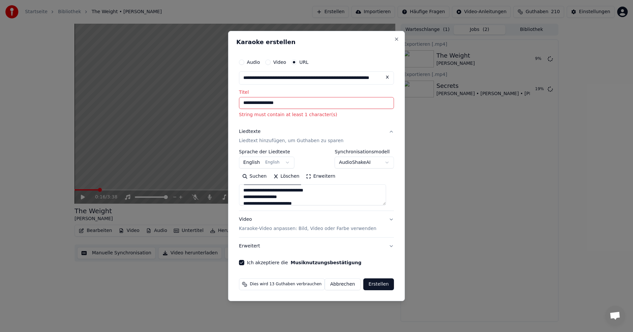
click at [248, 104] on input "**********" at bounding box center [316, 103] width 155 height 12
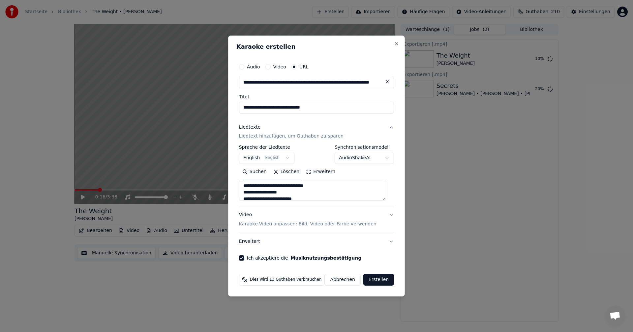
type input "**********"
drag, startPoint x: 378, startPoint y: 280, endPoint x: 420, endPoint y: 283, distance: 41.6
click at [378, 279] on button "Erstellen" at bounding box center [378, 280] width 31 height 12
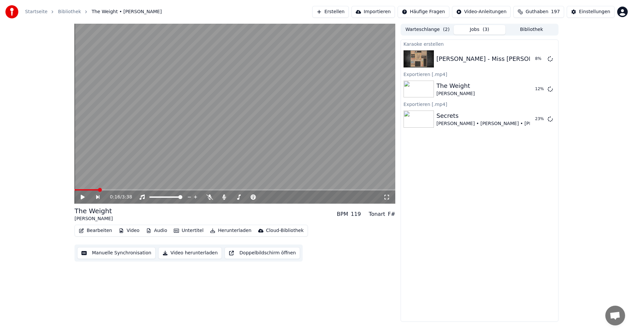
click at [336, 14] on button "Erstellen" at bounding box center [330, 12] width 37 height 12
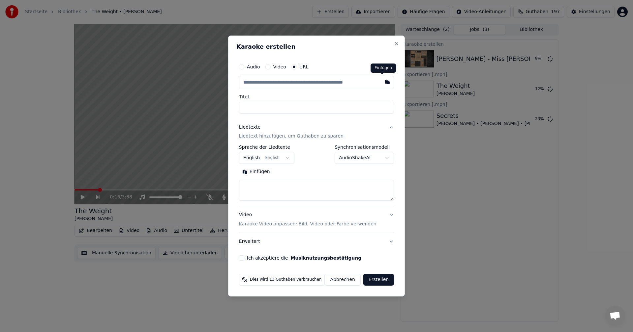
click at [382, 82] on button "button" at bounding box center [387, 82] width 13 height 12
type input "**********"
click at [317, 108] on input "**********" at bounding box center [316, 108] width 155 height 12
type input "**********"
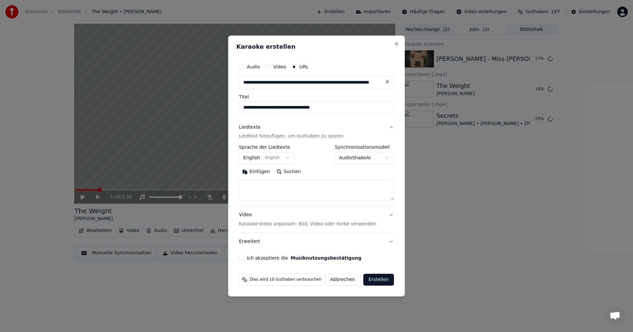
click at [299, 172] on button "Suchen" at bounding box center [288, 172] width 31 height 11
click at [292, 158] on button "English English" at bounding box center [266, 159] width 55 height 12
click at [285, 159] on button "English English" at bounding box center [266, 159] width 55 height 12
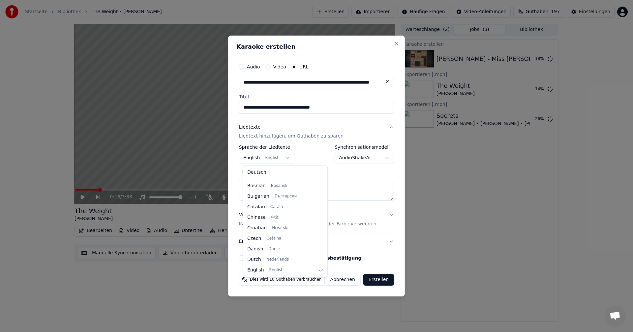
click at [351, 186] on div at bounding box center [316, 166] width 633 height 332
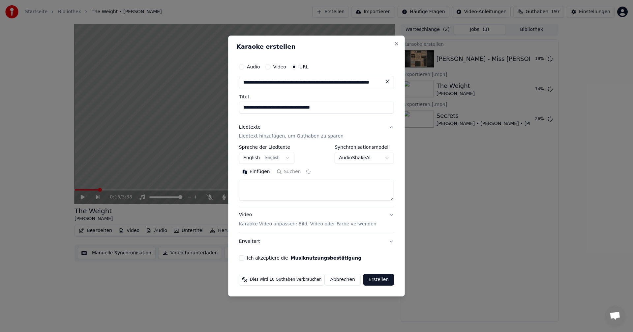
click at [285, 157] on button "English English" at bounding box center [266, 159] width 55 height 12
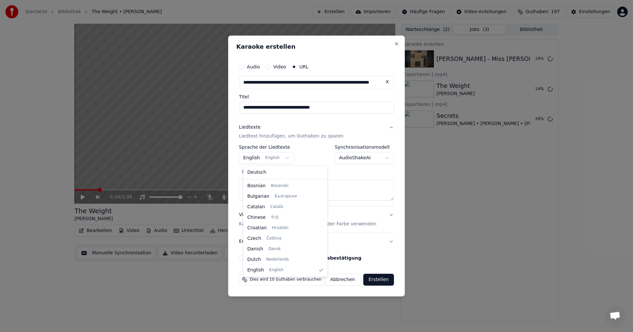
select select "**"
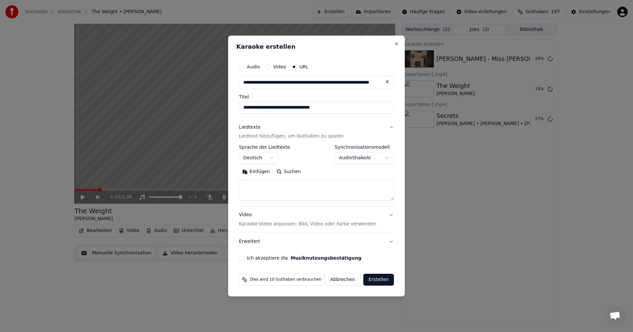
click at [289, 174] on button "Suchen" at bounding box center [288, 172] width 31 height 11
click at [264, 172] on button "Einfügen" at bounding box center [256, 172] width 34 height 11
click at [244, 258] on button "Ich akzeptiere die Musiknutzungsbestätigung" at bounding box center [241, 258] width 5 height 5
click at [367, 278] on button "Erstellen" at bounding box center [378, 280] width 31 height 12
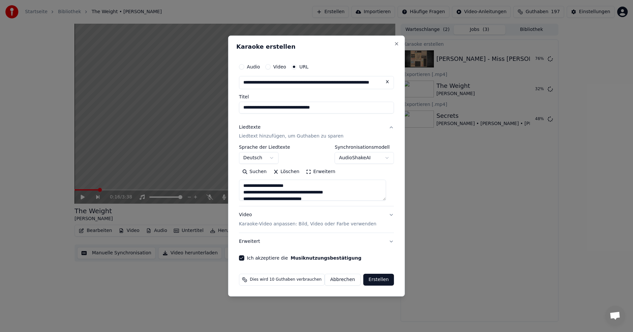
type textarea "**********"
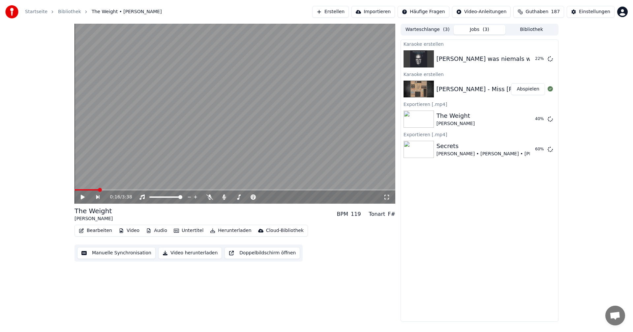
drag, startPoint x: 475, startPoint y: 89, endPoint x: 201, endPoint y: 218, distance: 303.3
click at [475, 89] on div "Steve Porcaro - Miss Jane Sinclair" at bounding box center [495, 89] width 119 height 9
click at [534, 89] on button "Abspielen" at bounding box center [528, 89] width 34 height 12
click at [185, 252] on button "Video herunterladen" at bounding box center [190, 253] width 64 height 12
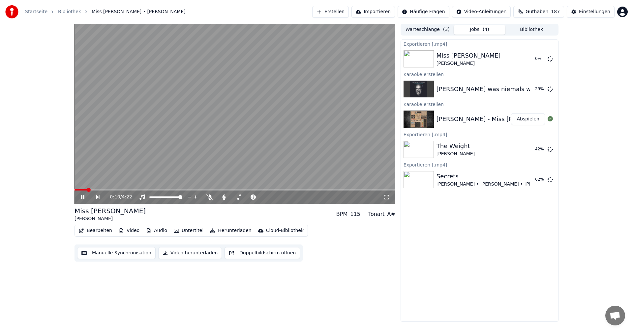
click at [84, 198] on icon at bounding box center [82, 197] width 3 height 4
click at [339, 11] on button "Erstellen" at bounding box center [330, 12] width 37 height 12
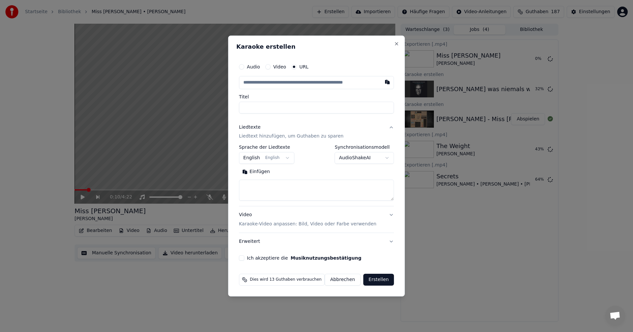
drag, startPoint x: 381, startPoint y: 84, endPoint x: 283, endPoint y: 169, distance: 129.6
click at [381, 84] on button "button" at bounding box center [387, 82] width 13 height 12
type input "**********"
click at [285, 172] on button "Suchen" at bounding box center [288, 172] width 31 height 11
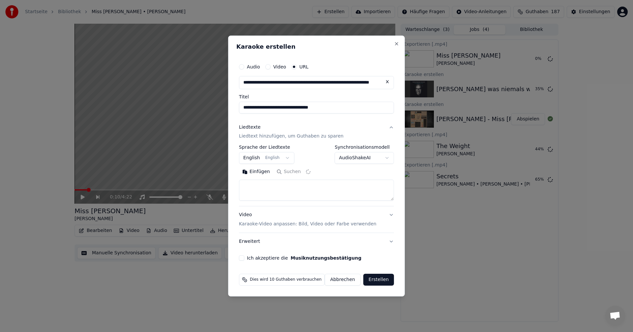
type textarea "**********"
click at [244, 261] on button "Ich akzeptiere die Musiknutzungsbestätigung" at bounding box center [241, 258] width 5 height 5
click at [374, 278] on button "Erstellen" at bounding box center [378, 280] width 31 height 12
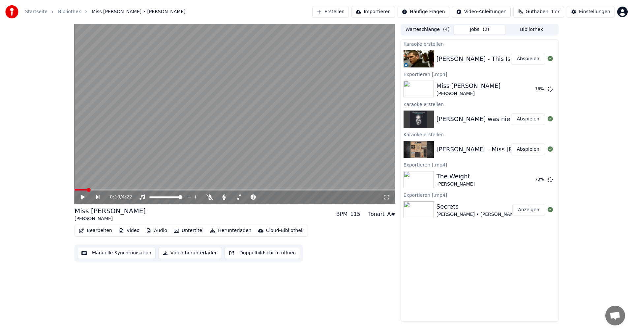
click at [520, 57] on button "Abspielen" at bounding box center [528, 59] width 34 height 12
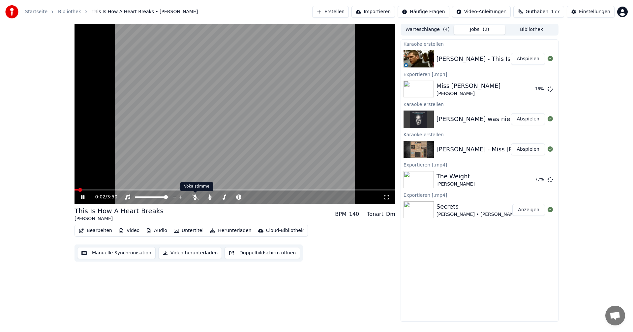
click at [200, 254] on button "Video herunterladen" at bounding box center [190, 253] width 64 height 12
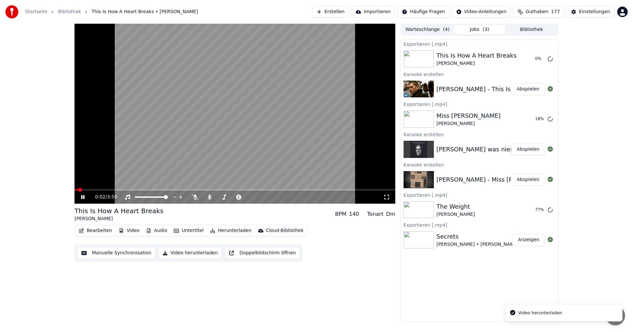
click at [84, 198] on icon at bounding box center [82, 197] width 3 height 4
click at [525, 152] on button "Abspielen" at bounding box center [528, 150] width 34 height 12
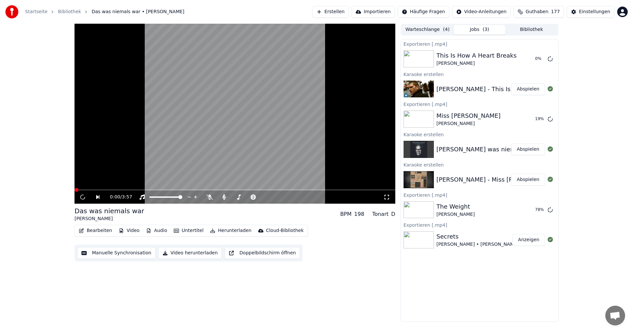
click at [185, 253] on button "Video herunterladen" at bounding box center [190, 253] width 64 height 12
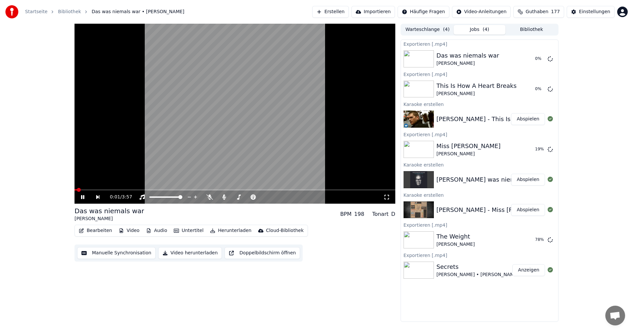
click at [83, 198] on icon at bounding box center [82, 197] width 3 height 4
click at [531, 119] on button "Abspielen" at bounding box center [528, 119] width 34 height 12
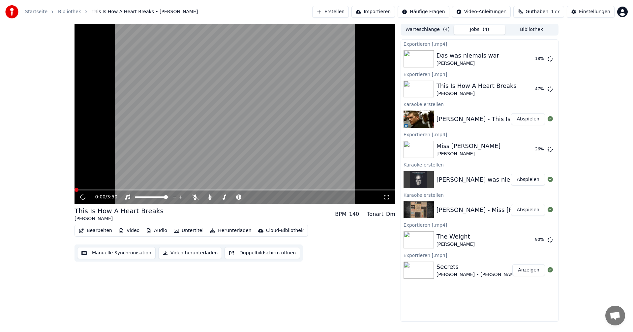
click at [194, 254] on button "Video herunterladen" at bounding box center [190, 253] width 64 height 12
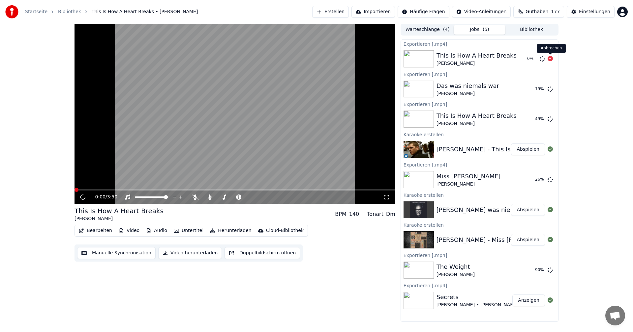
click at [549, 60] on icon at bounding box center [549, 58] width 5 height 5
click at [84, 198] on icon at bounding box center [82, 197] width 3 height 4
drag, startPoint x: 550, startPoint y: 59, endPoint x: 582, endPoint y: 83, distance: 40.2
click at [550, 59] on icon at bounding box center [549, 58] width 5 height 5
